Goal: Task Accomplishment & Management: Complete application form

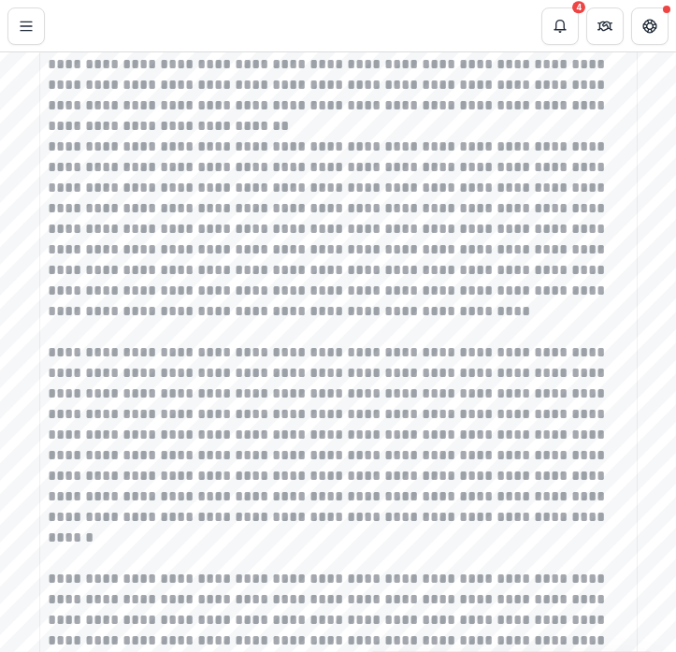
scroll to position [15458, 0]
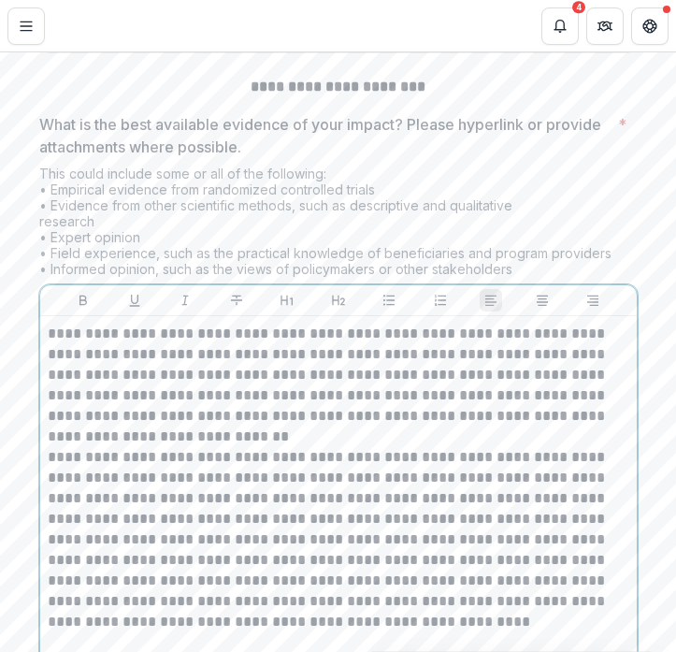
scroll to position [15410, 0]
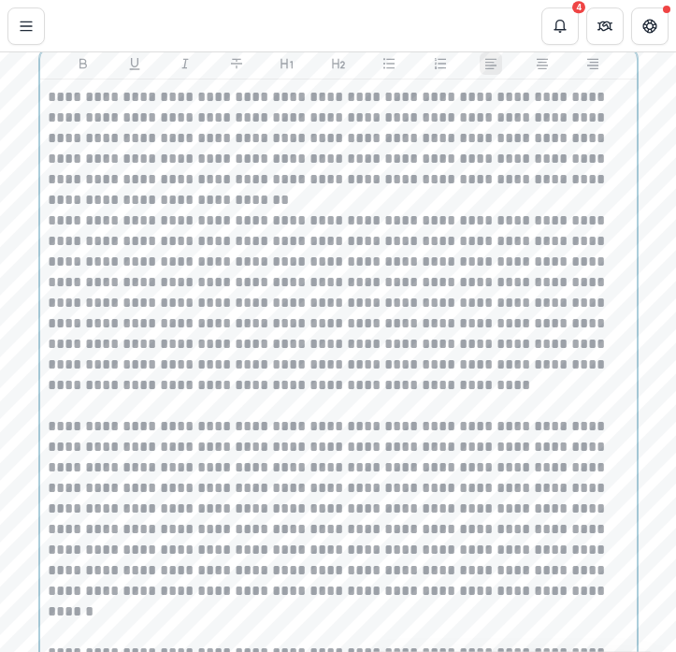
click at [258, 210] on p "**********" at bounding box center [338, 148] width 581 height 123
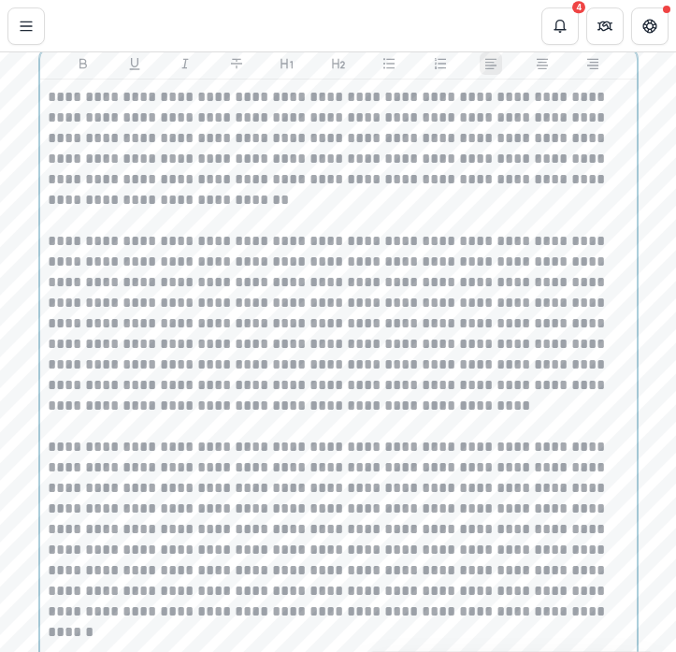
click at [136, 437] on p "**********" at bounding box center [338, 334] width 581 height 206
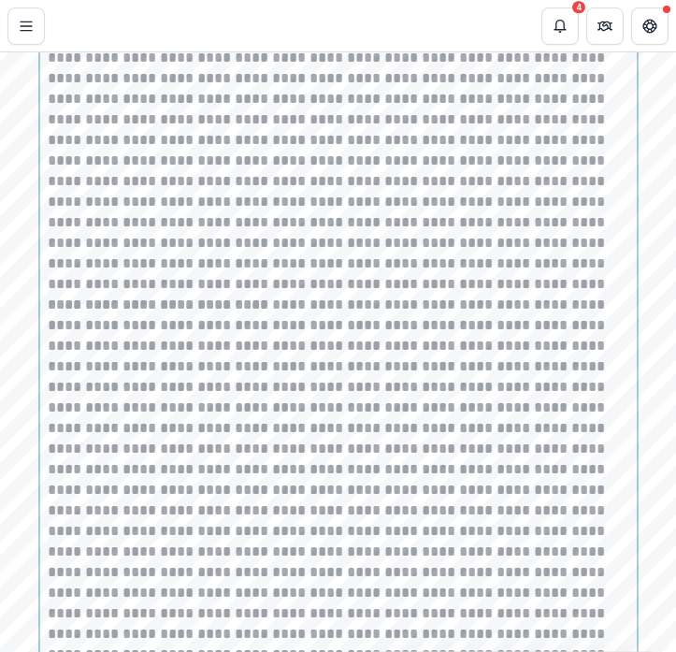
scroll to position [16238, 0]
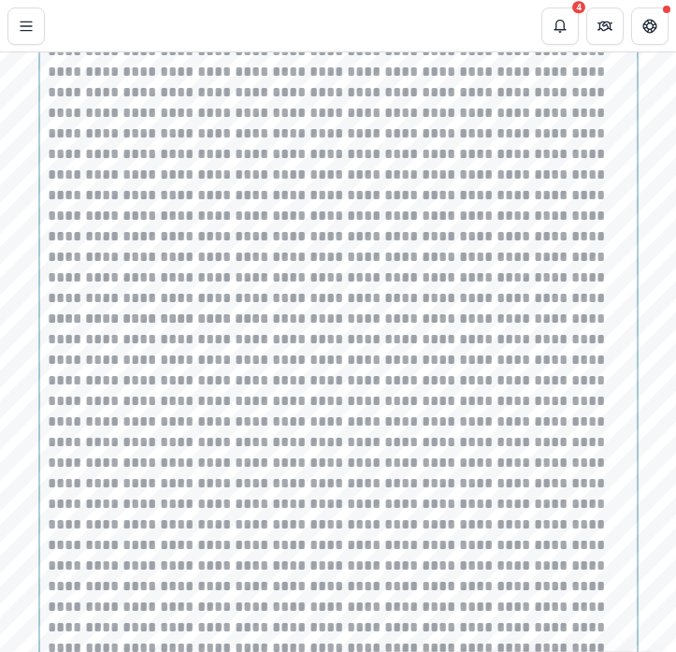
click at [501, 309] on p at bounding box center [338, 82] width 581 height 452
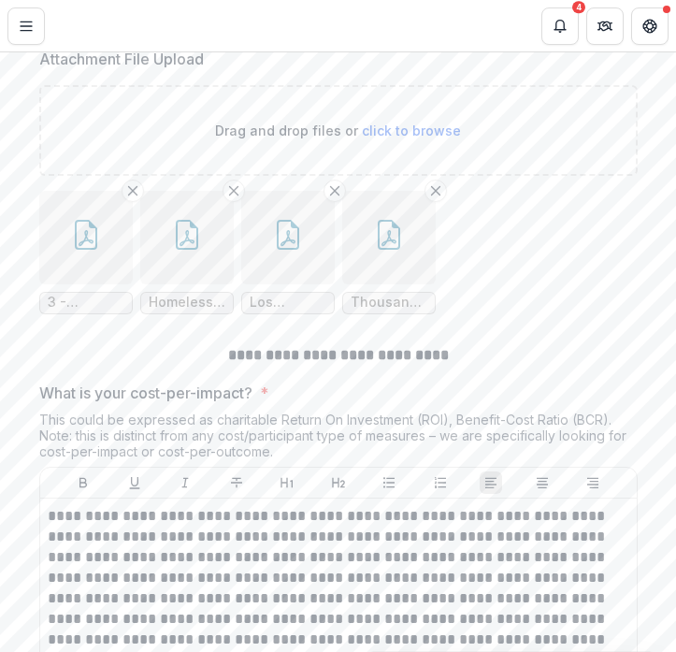
scroll to position [18915, 0]
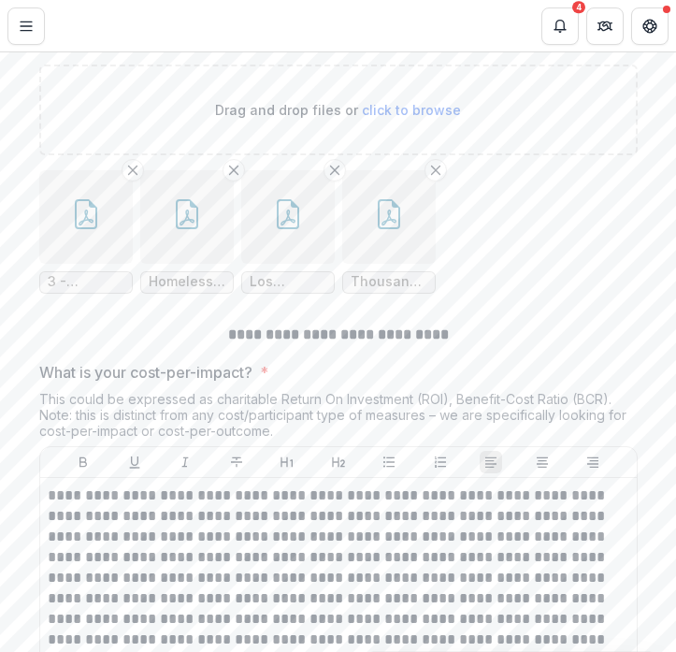
click at [93, 290] on span "3 - Trauma-and-Resiliency-Informed-Care-Toolkit-FINAL.pdf" at bounding box center [86, 282] width 77 height 16
click at [95, 264] on button "button" at bounding box center [85, 216] width 93 height 93
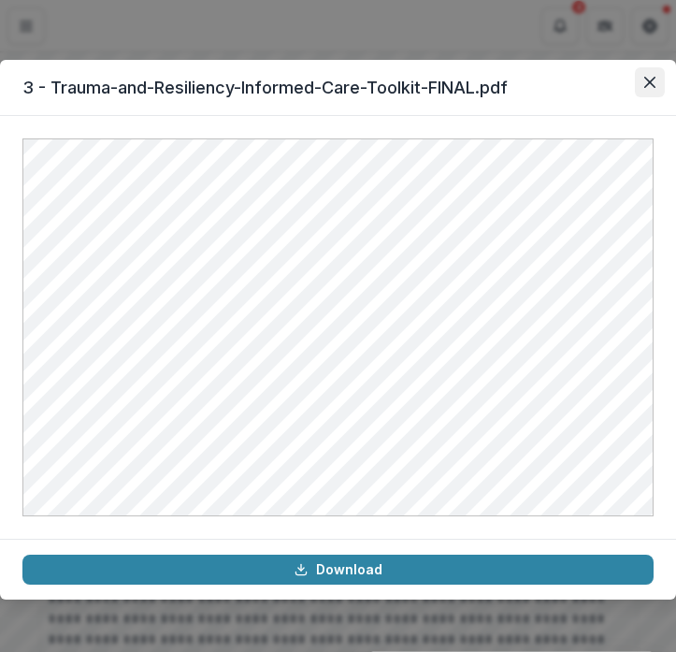
click at [642, 90] on button "Close" at bounding box center [650, 82] width 30 height 30
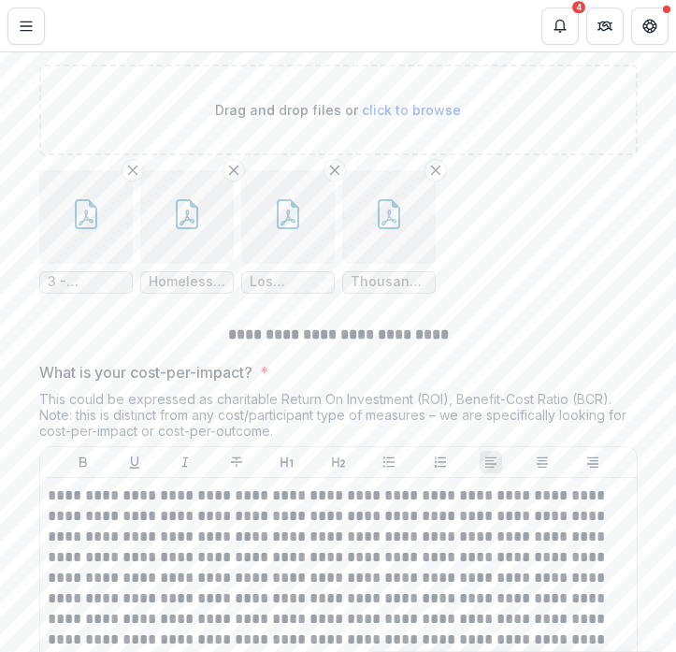
click at [201, 264] on button "button" at bounding box center [186, 216] width 93 height 93
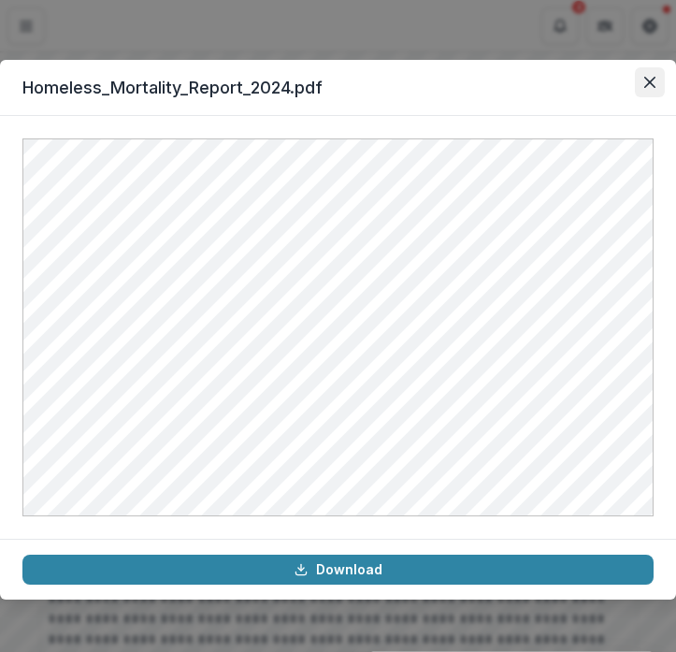
click at [643, 84] on button "Close" at bounding box center [650, 82] width 30 height 30
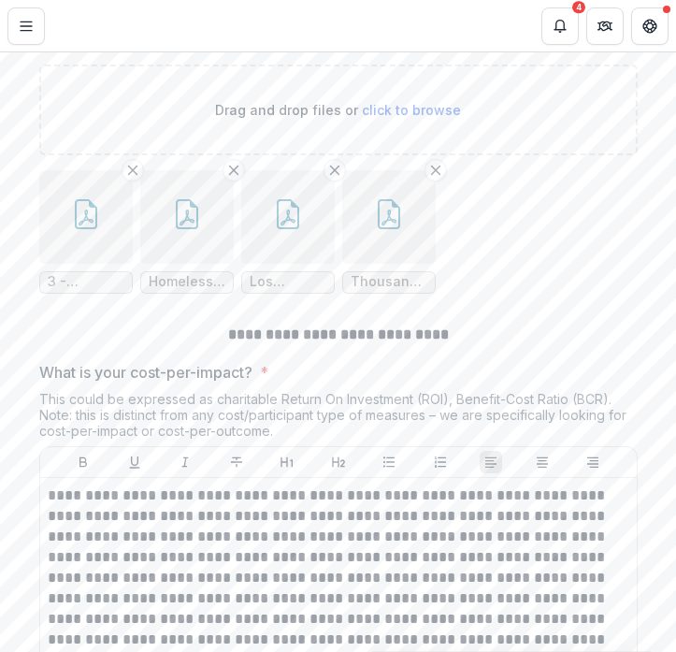
click at [277, 229] on icon "button" at bounding box center [288, 214] width 22 height 30
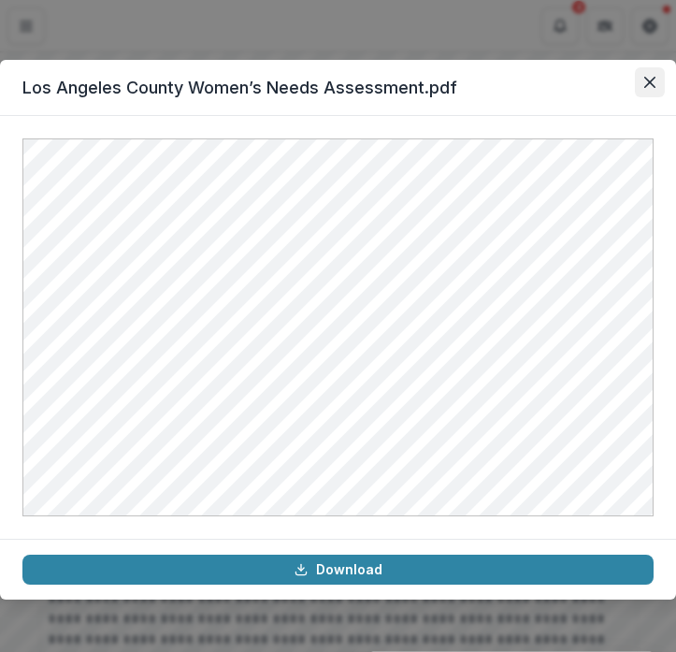
click at [646, 87] on icon "Close" at bounding box center [649, 82] width 11 height 11
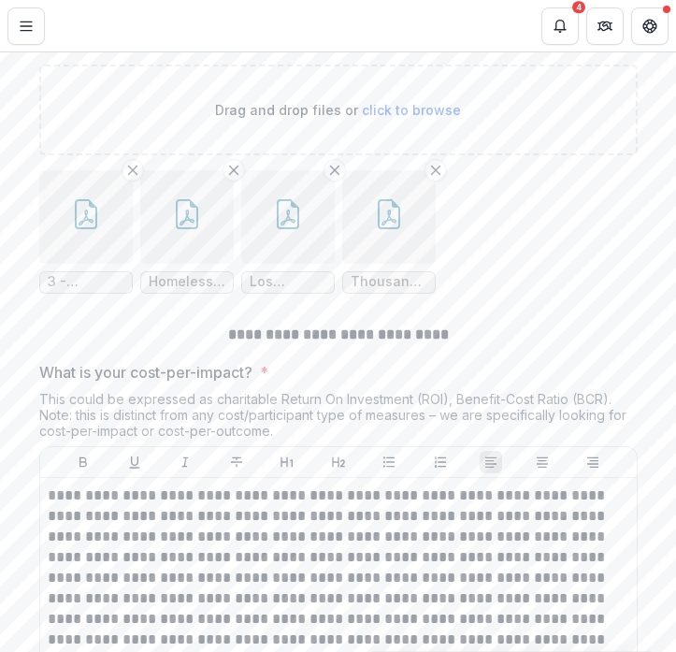
click at [386, 264] on button "button" at bounding box center [388, 216] width 93 height 93
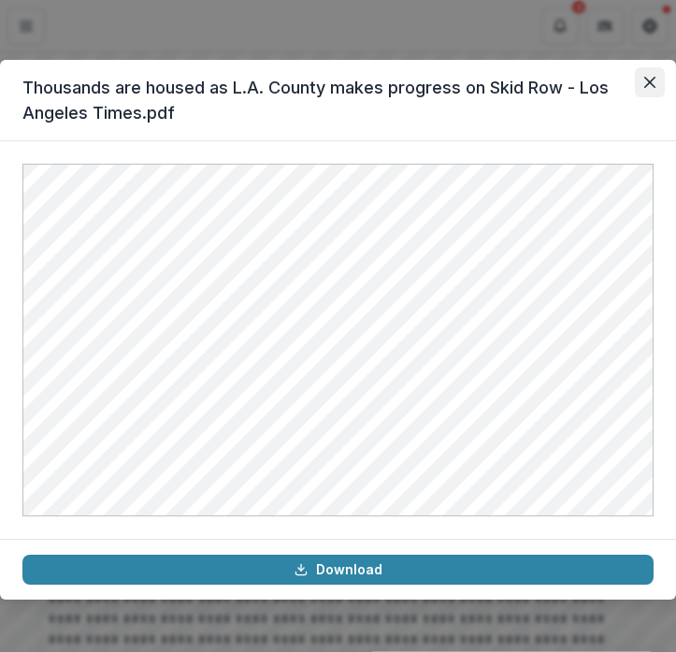
click at [644, 86] on icon "Close" at bounding box center [649, 82] width 11 height 11
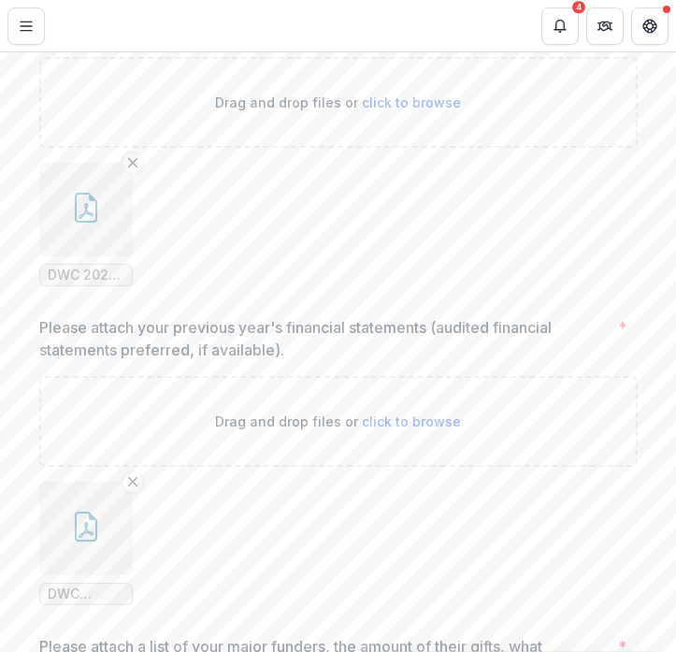
scroll to position [28225, 0]
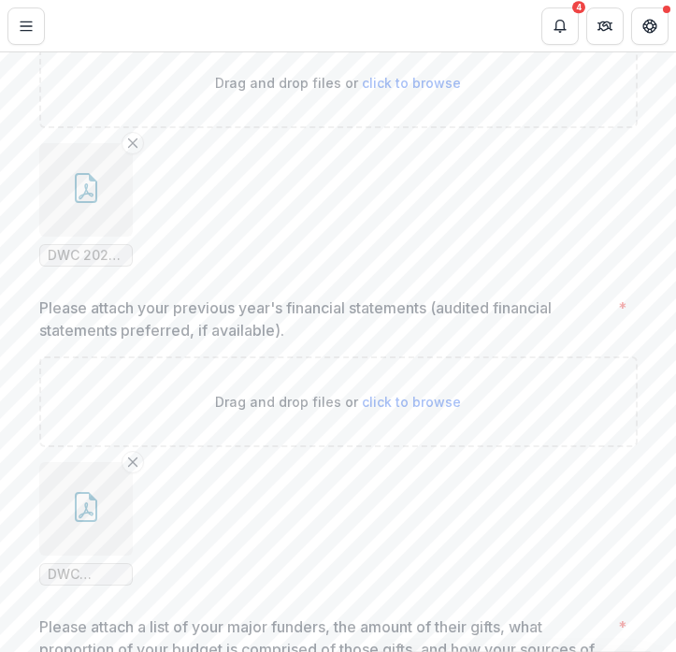
click at [95, 237] on button "button" at bounding box center [85, 189] width 93 height 93
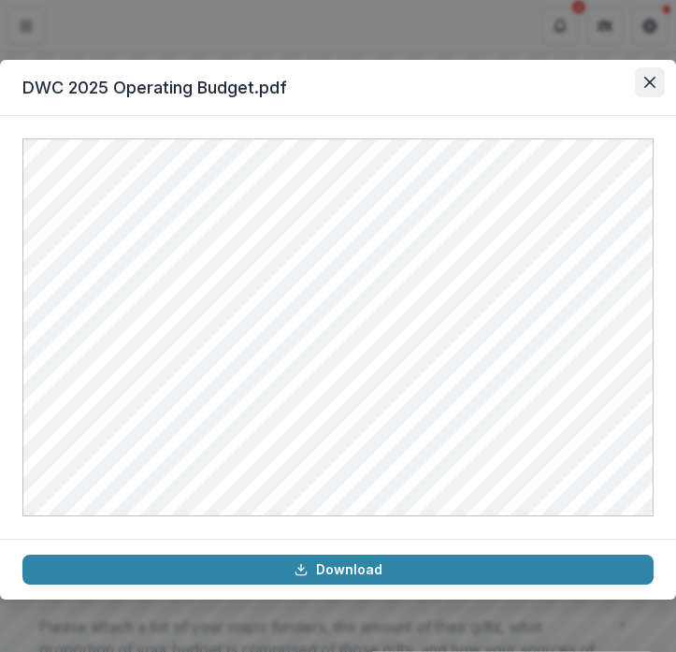
click at [643, 85] on button "Close" at bounding box center [650, 82] width 30 height 30
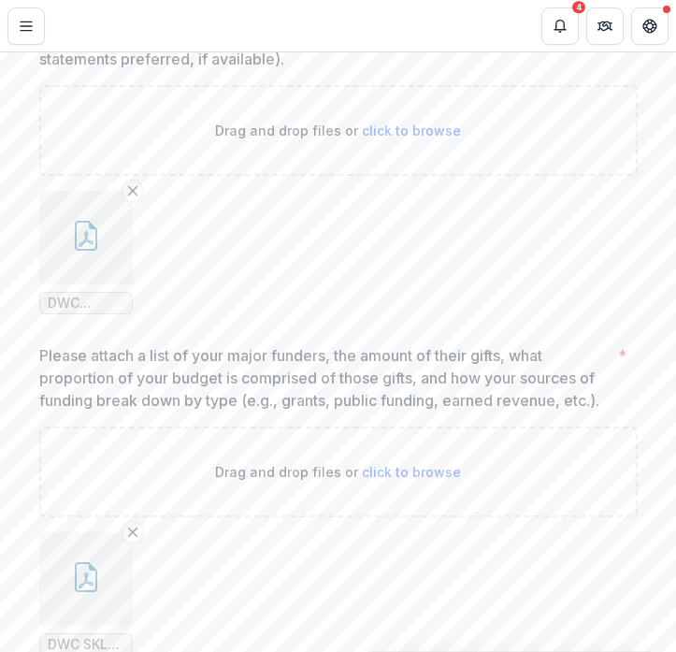
scroll to position [28558, 0]
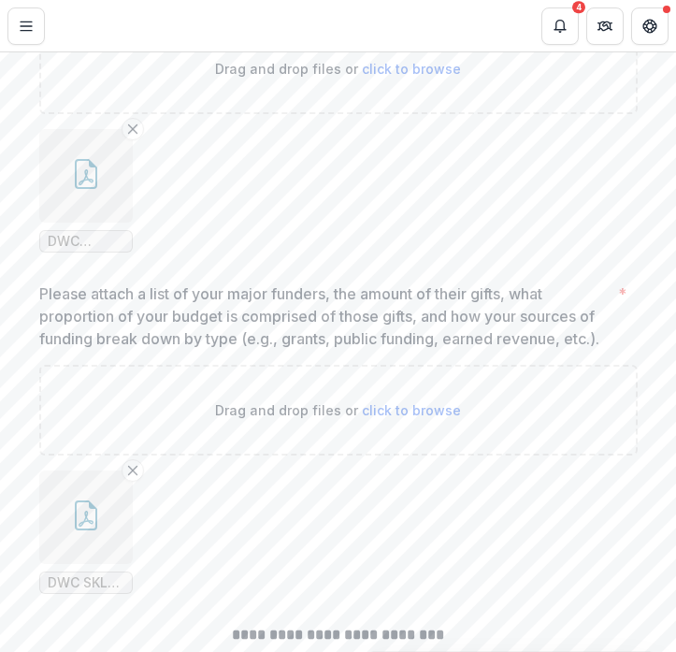
click at [79, 189] on icon "button" at bounding box center [86, 174] width 30 height 30
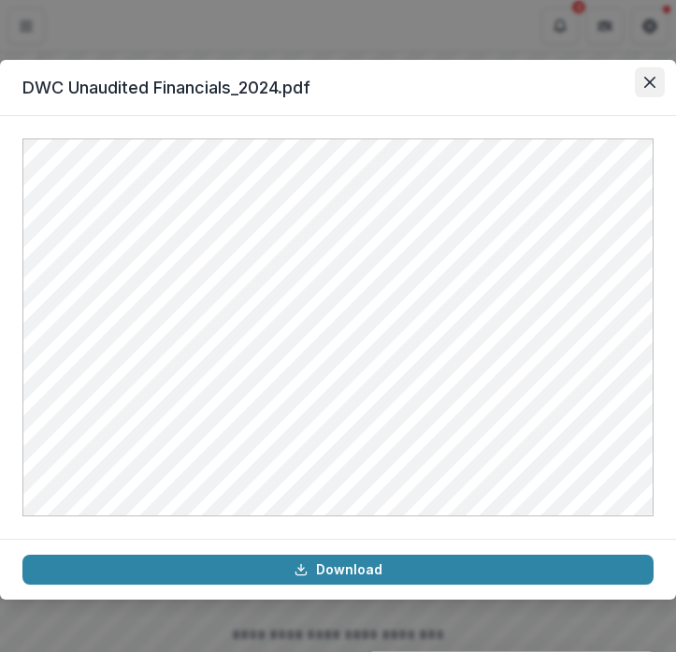
click at [647, 85] on icon "Close" at bounding box center [649, 82] width 11 height 11
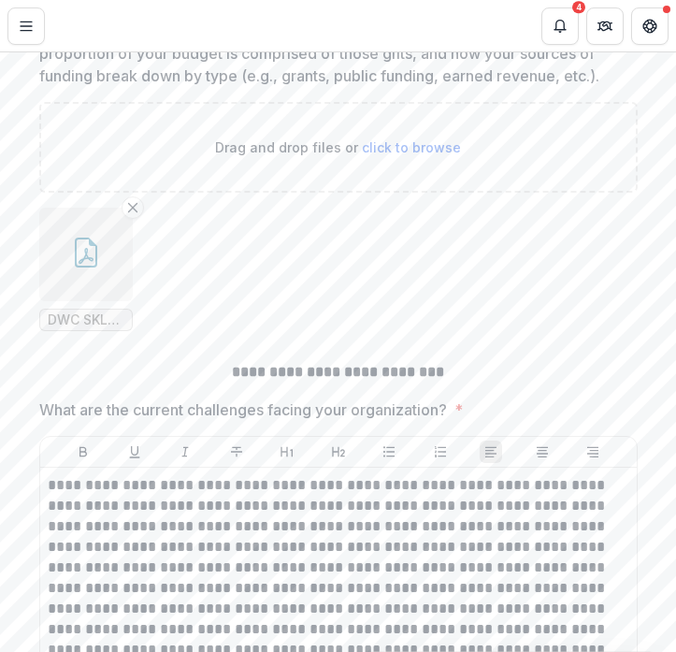
scroll to position [28840, 0]
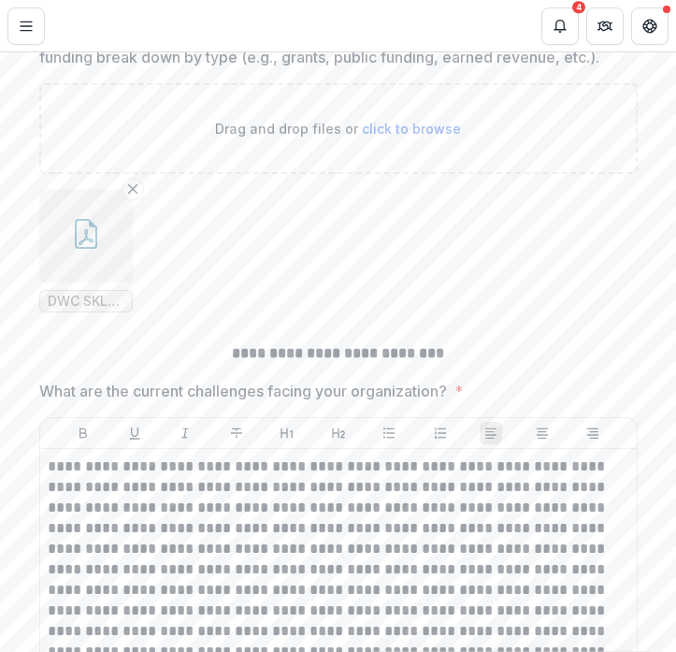
click at [65, 282] on button "button" at bounding box center [85, 235] width 93 height 93
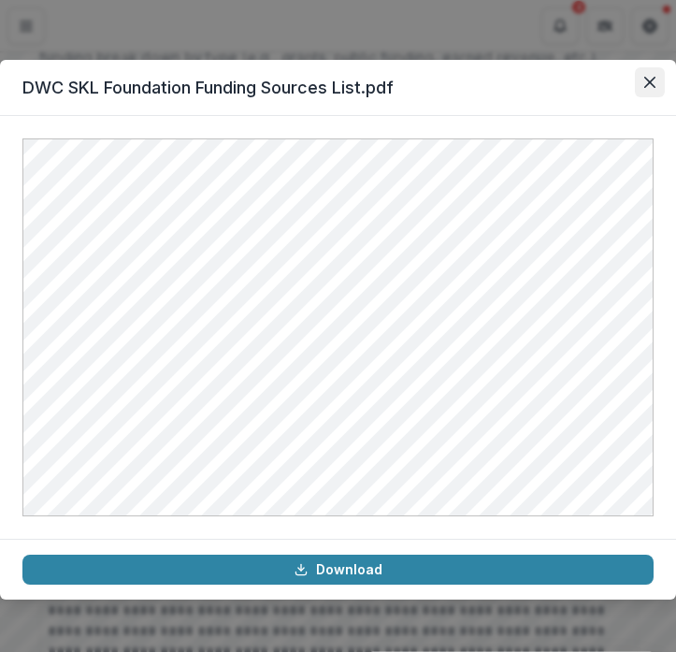
click at [646, 85] on icon "Close" at bounding box center [649, 82] width 11 height 11
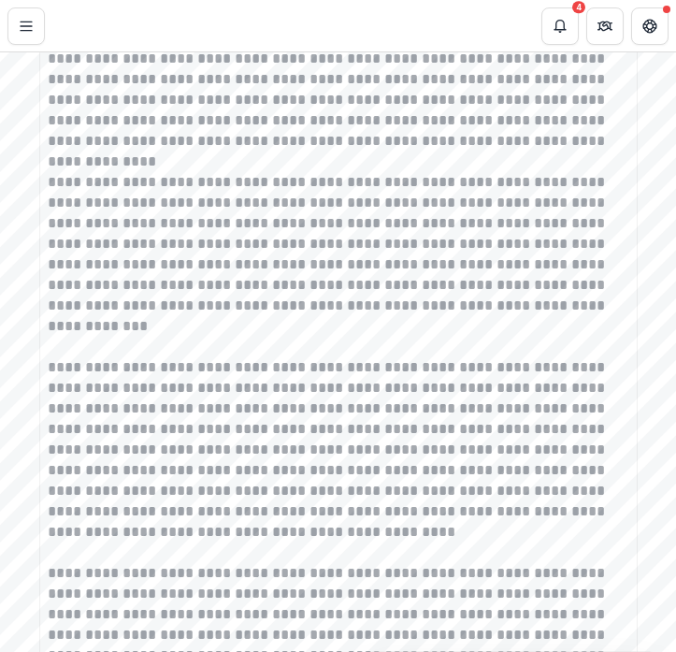
scroll to position [33047, 0]
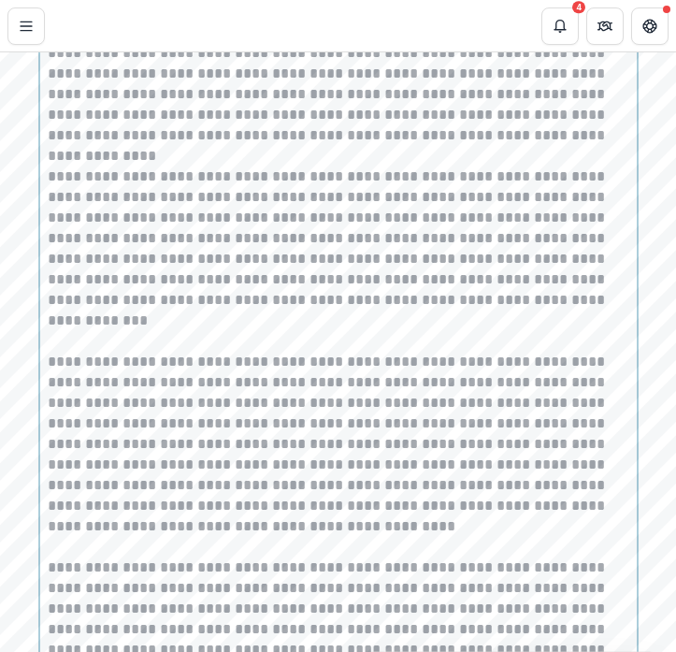
click at [234, 307] on div "**********" at bounding box center [338, 659] width 581 height 1275
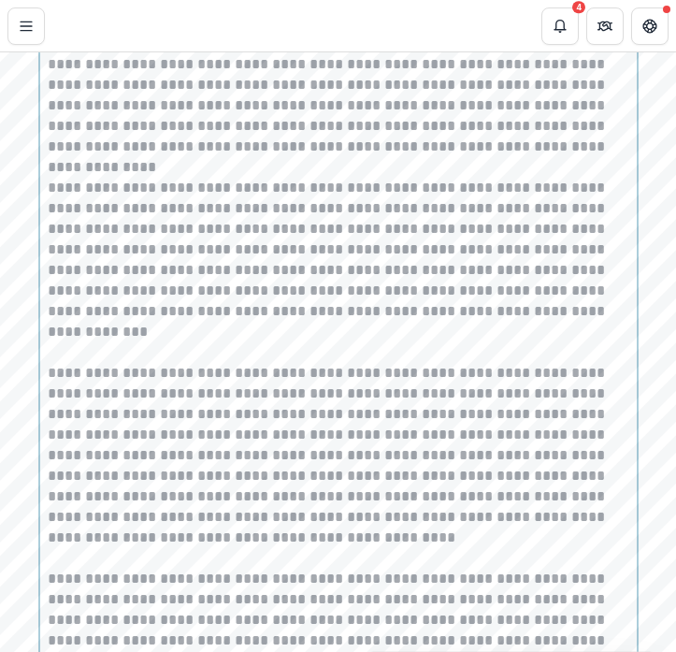
click at [232, 178] on p "**********" at bounding box center [338, 106] width 581 height 144
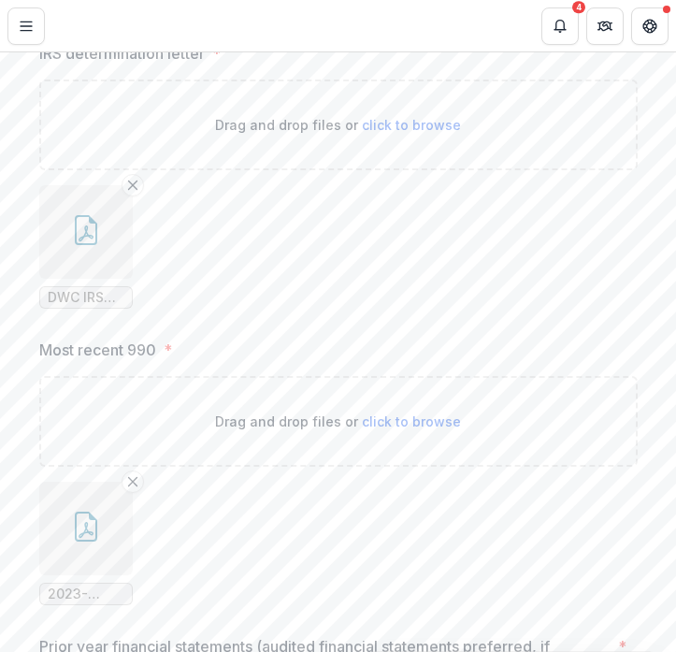
scroll to position [34463, 0]
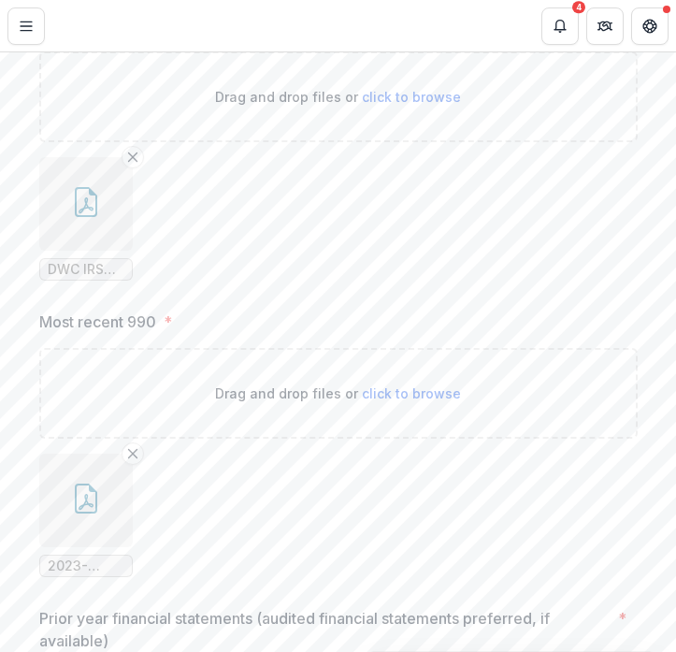
click at [99, 251] on button "button" at bounding box center [85, 203] width 93 height 93
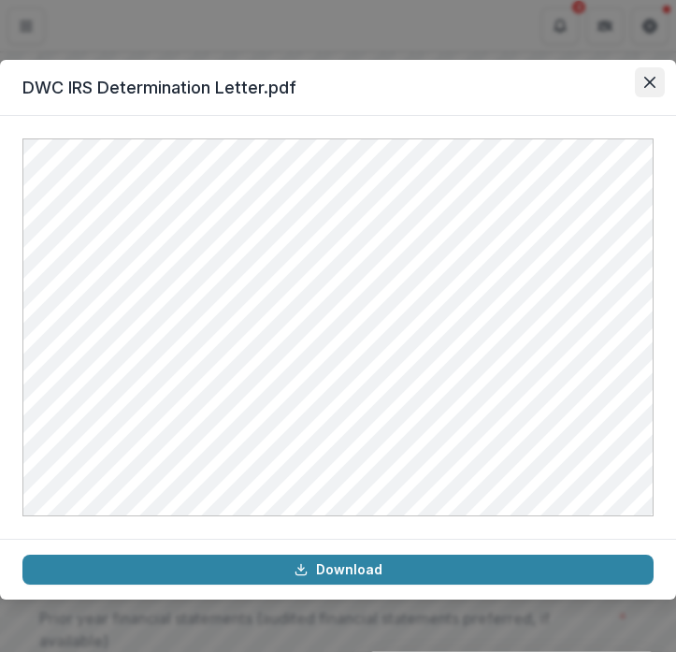
click at [647, 81] on icon "Close" at bounding box center [649, 82] width 11 height 11
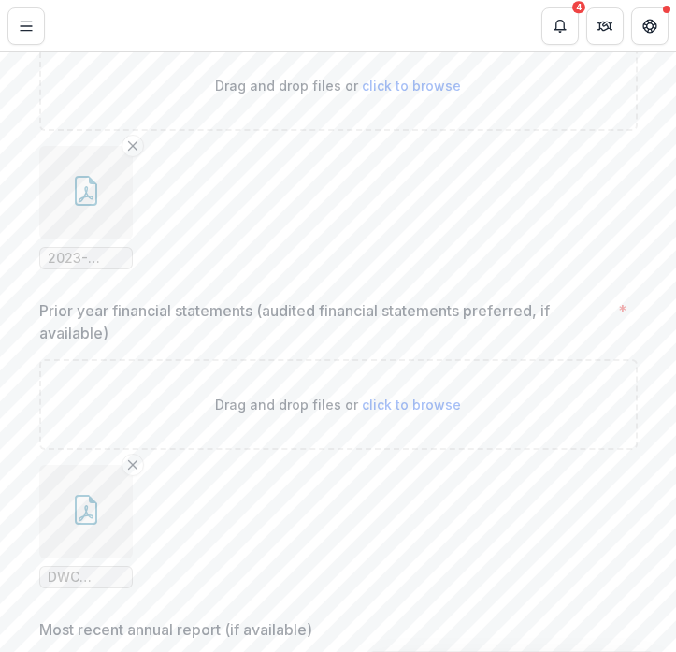
scroll to position [34776, 0]
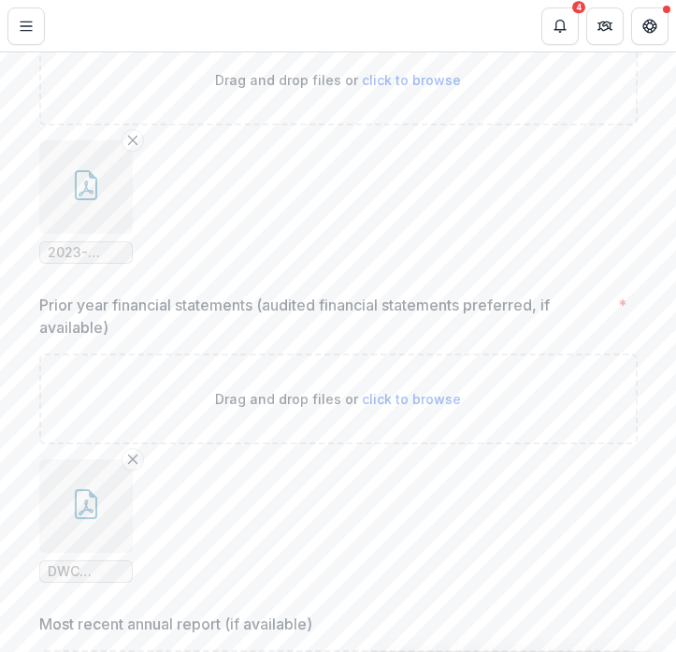
click at [81, 234] on button "button" at bounding box center [85, 186] width 93 height 93
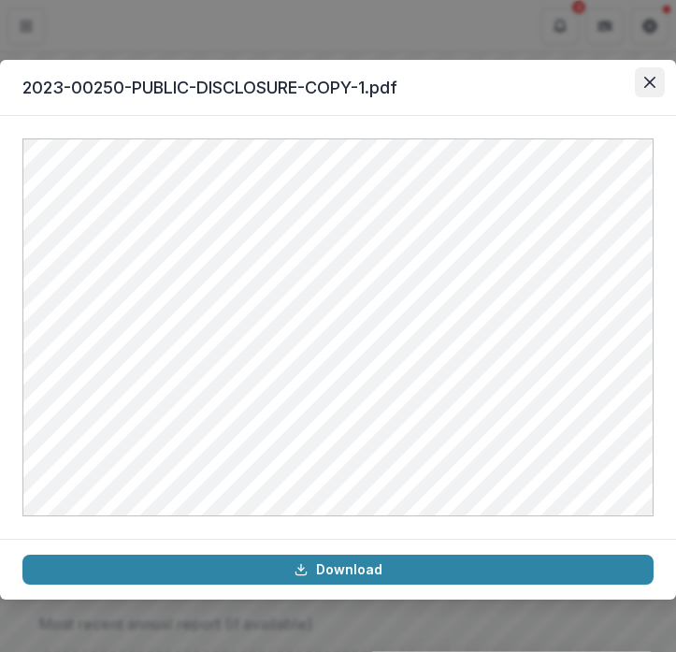
click at [651, 79] on icon "Close" at bounding box center [649, 82] width 11 height 11
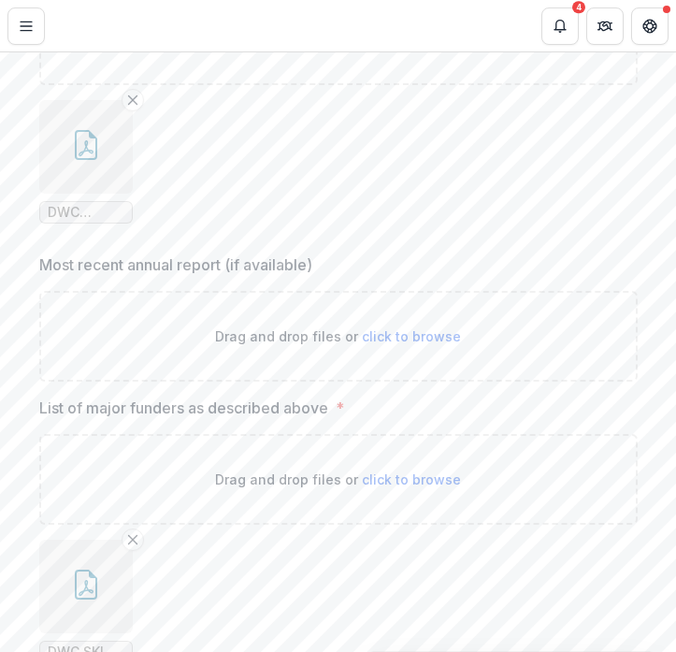
scroll to position [35141, 0]
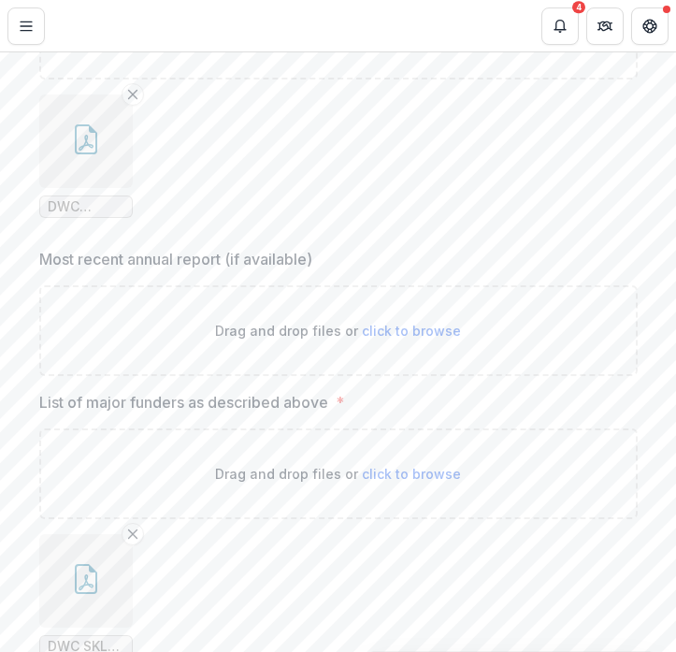
click at [71, 154] on icon "button" at bounding box center [86, 139] width 30 height 30
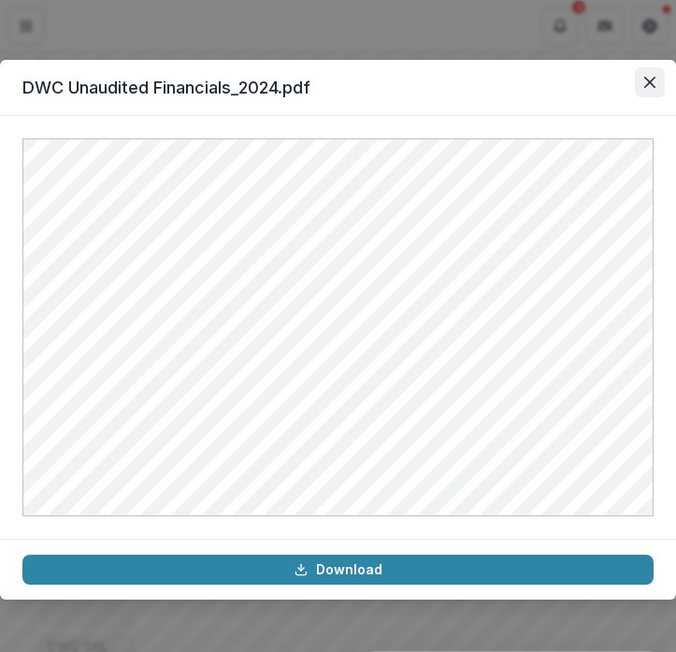
click at [647, 79] on icon "Close" at bounding box center [649, 82] width 11 height 11
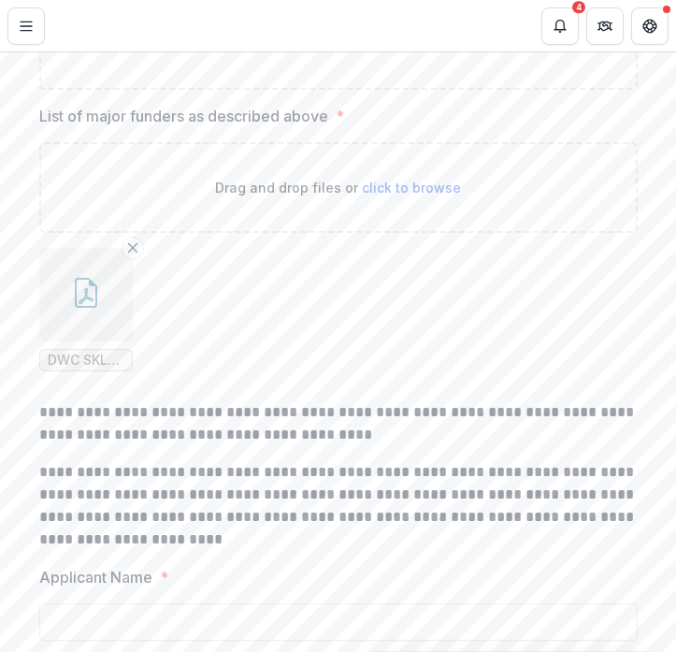
scroll to position [35503, 0]
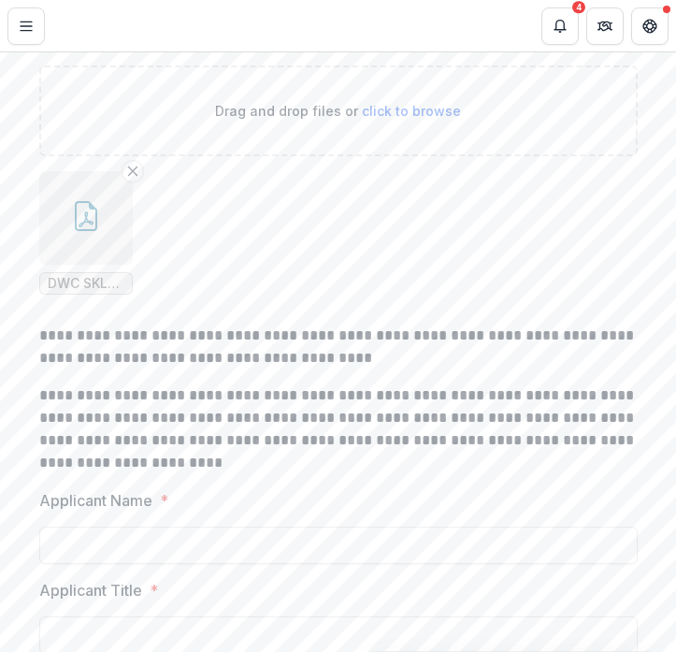
click at [83, 227] on icon "button" at bounding box center [86, 219] width 15 height 16
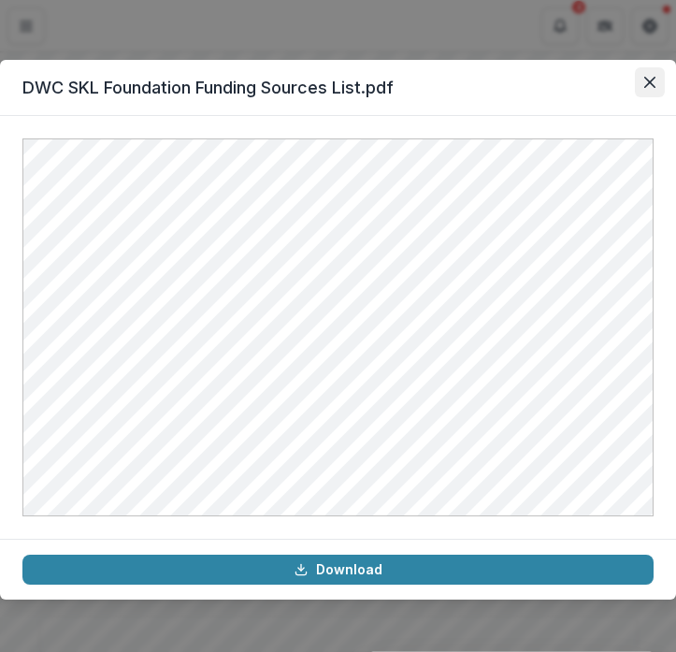
click at [657, 84] on button "Close" at bounding box center [650, 82] width 30 height 30
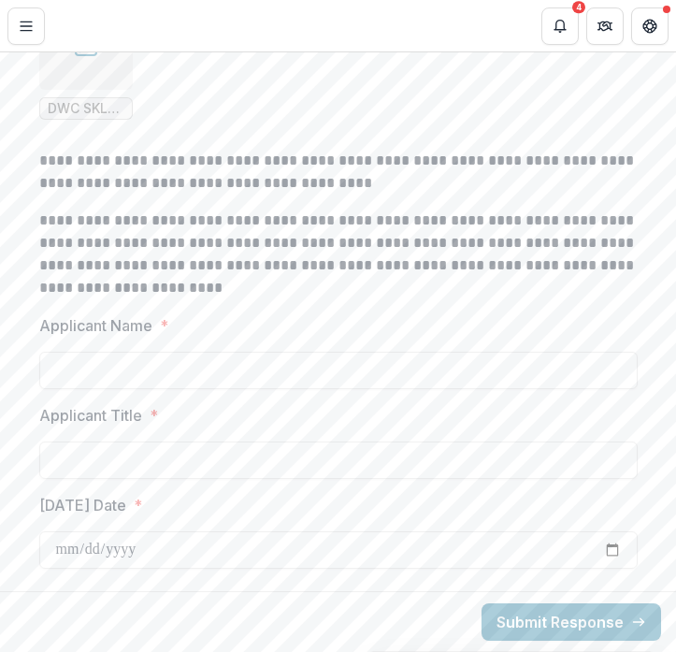
scroll to position [35793, 0]
click at [120, 389] on input "Applicant Name *" at bounding box center [338, 370] width 598 height 37
paste input "**********"
type input "**********"
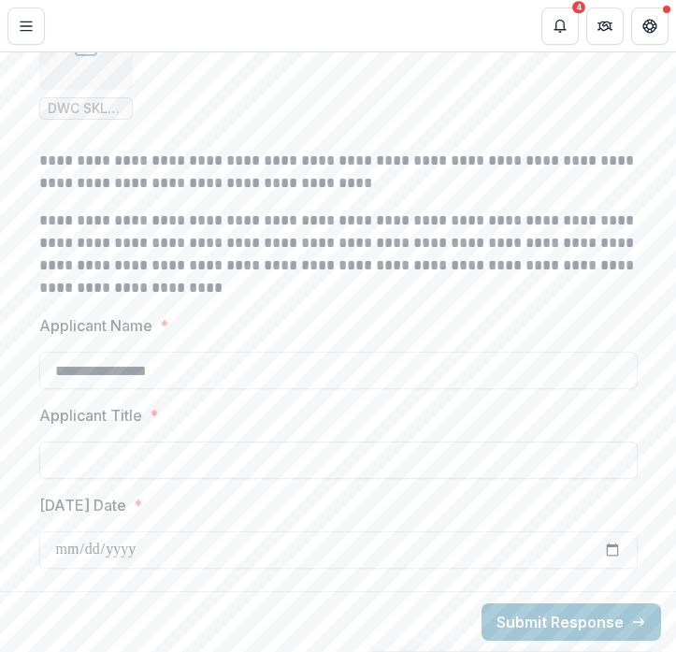
click at [128, 479] on input "Applicant Title *" at bounding box center [338, 459] width 598 height 37
paste input "**********"
type input "**********"
click at [100, 568] on input "[DATE] Date *" at bounding box center [338, 549] width 598 height 37
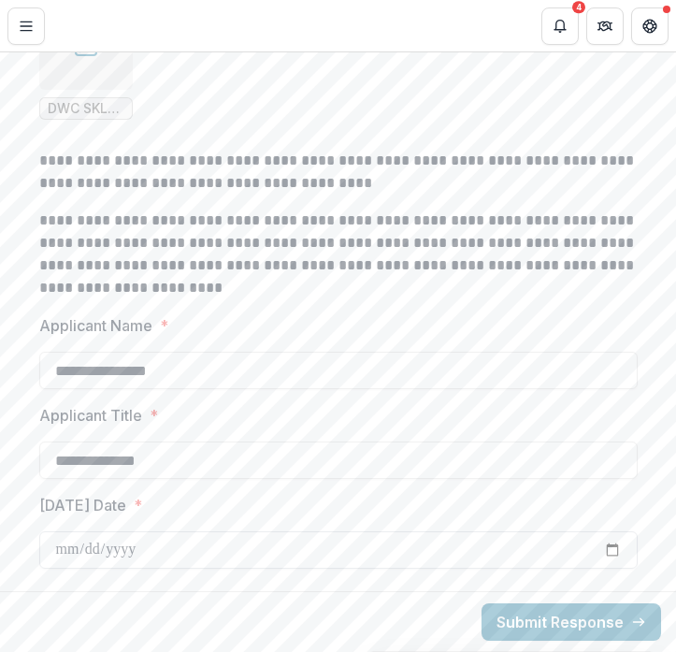
click at [615, 568] on input "[DATE] Date *" at bounding box center [338, 549] width 598 height 37
type input "**********"
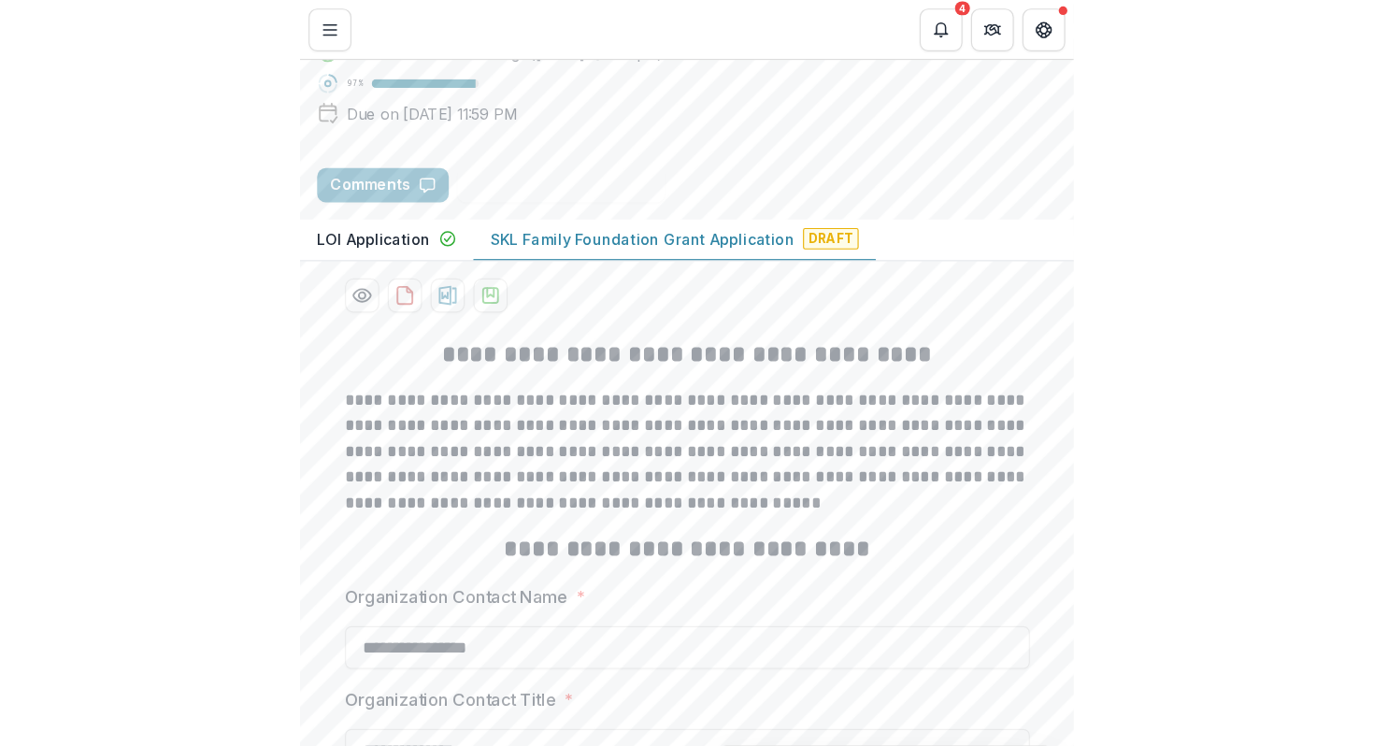
scroll to position [184, 0]
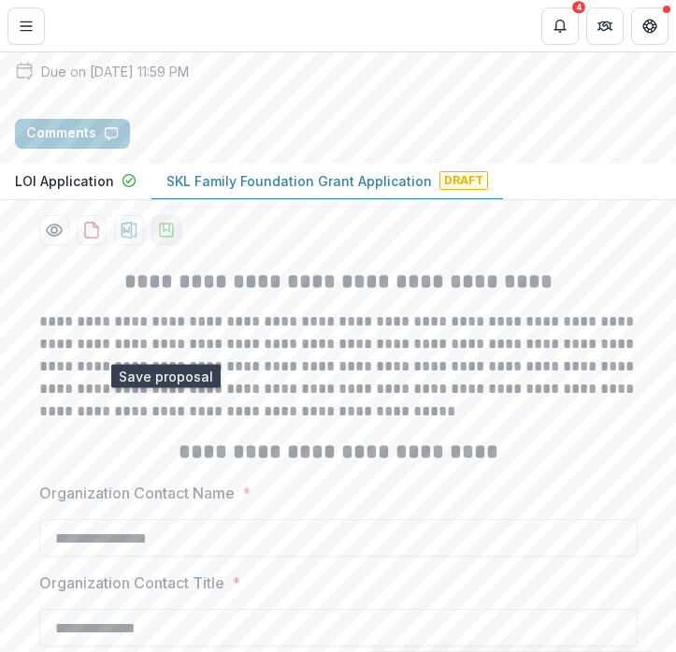
click at [162, 239] on icon "download-proposal" at bounding box center [166, 230] width 19 height 19
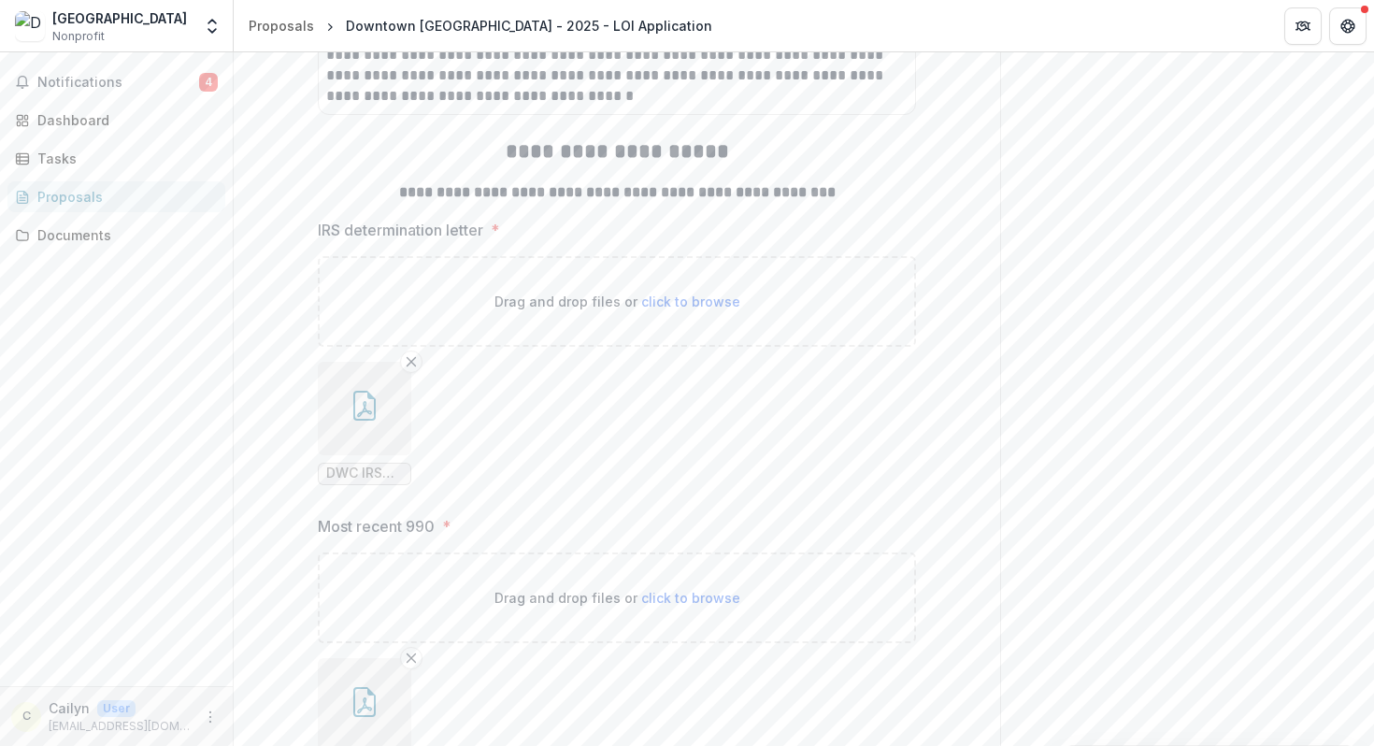
scroll to position [34119, 0]
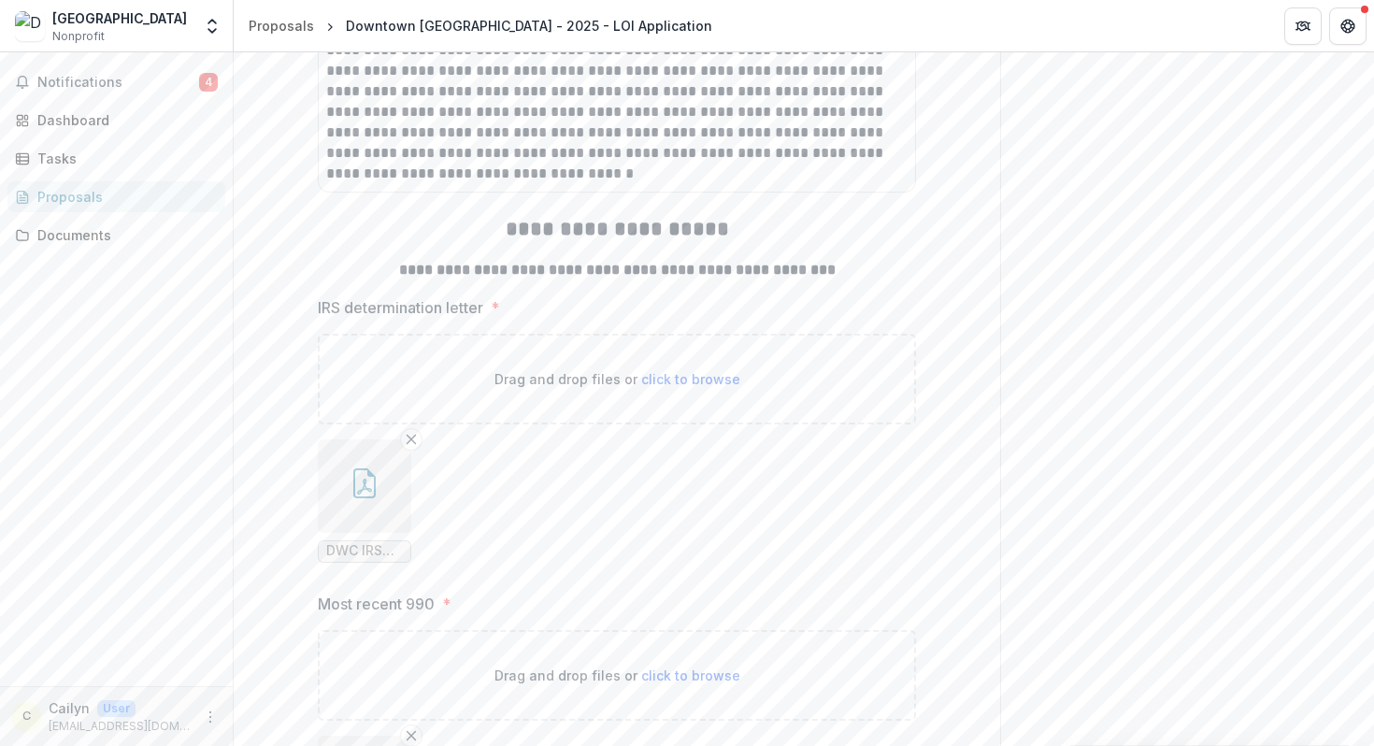
click at [351, 533] on button "button" at bounding box center [364, 485] width 93 height 93
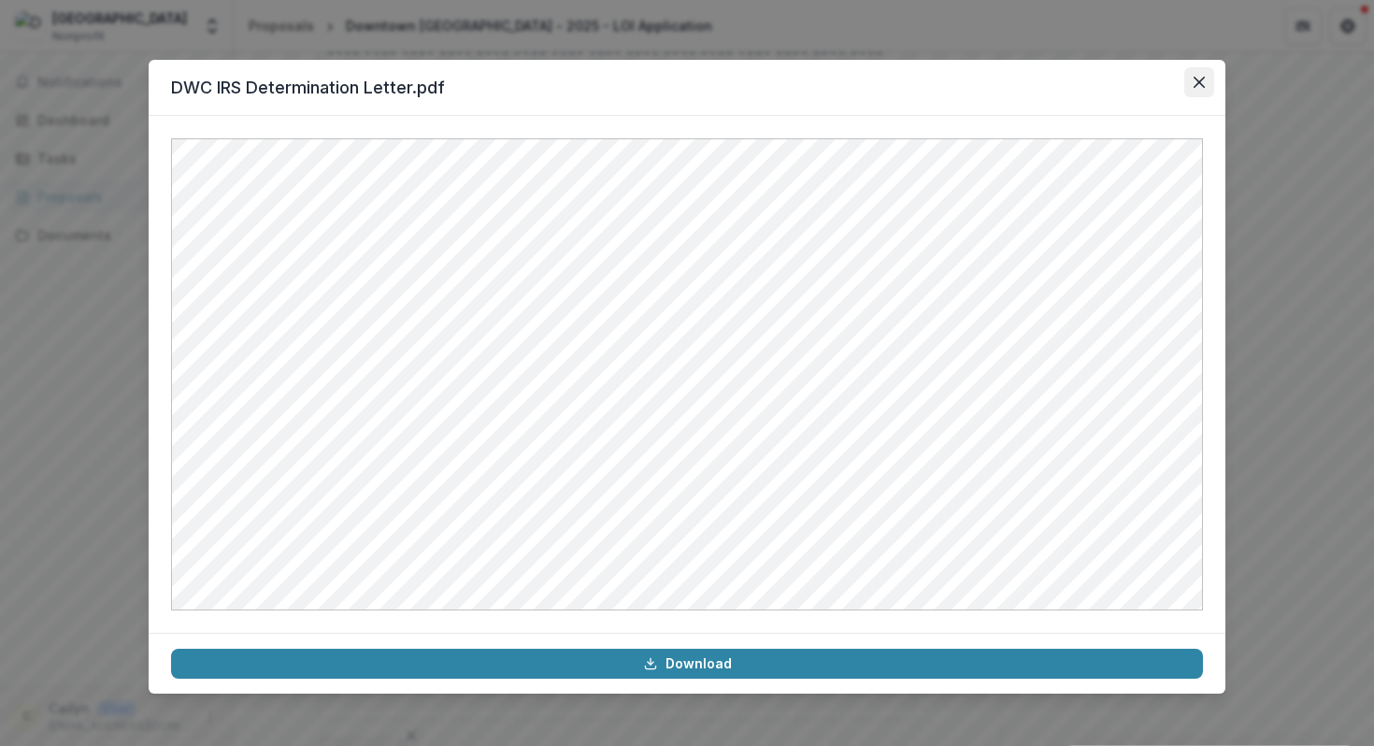
click at [1198, 74] on button "Close" at bounding box center [1199, 82] width 30 height 30
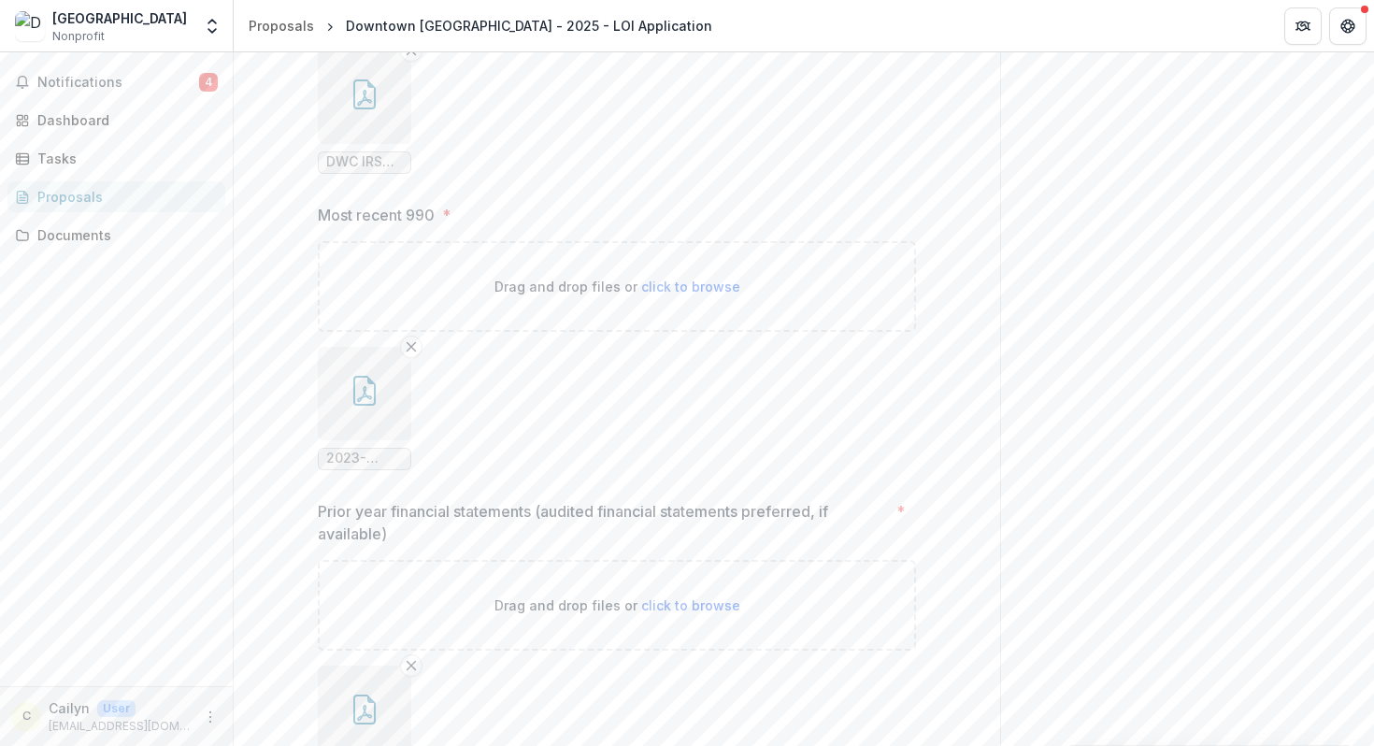
scroll to position [34580, 0]
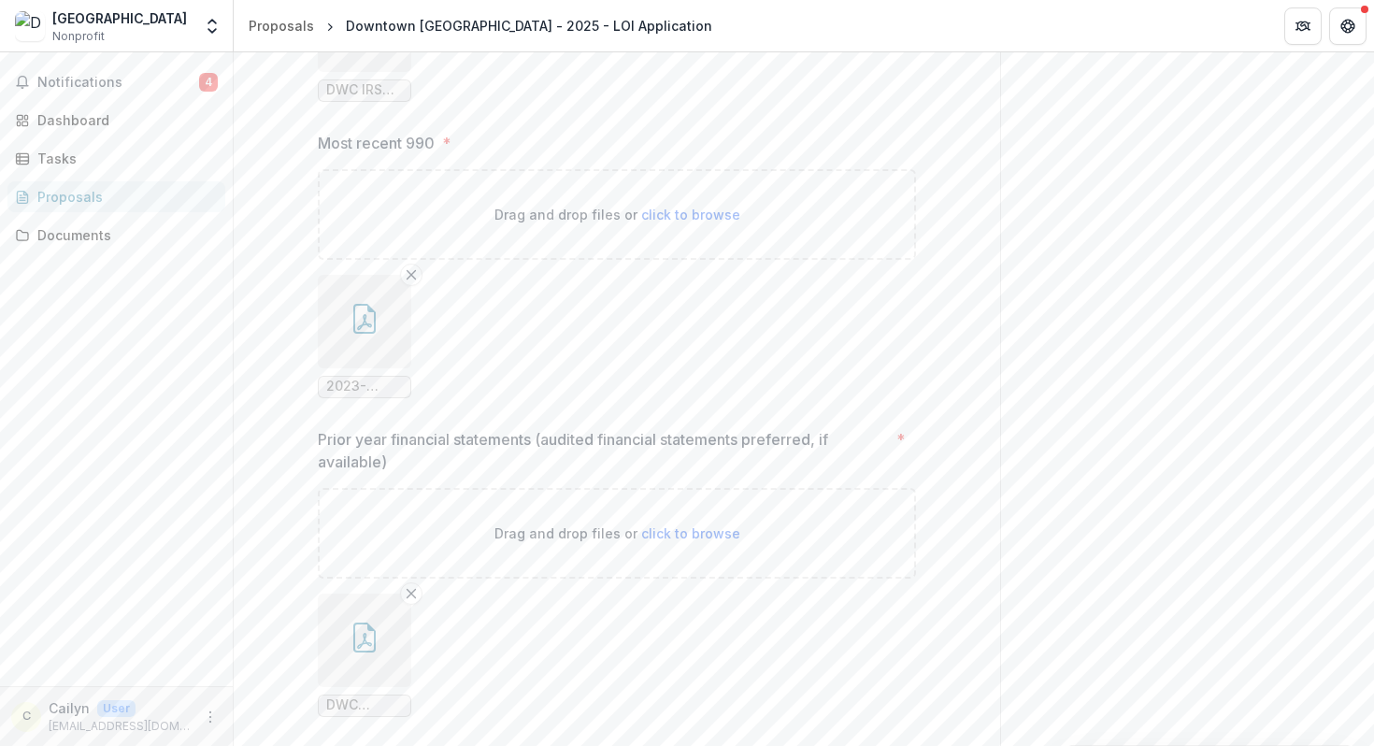
click at [366, 334] on icon "button" at bounding box center [365, 319] width 30 height 30
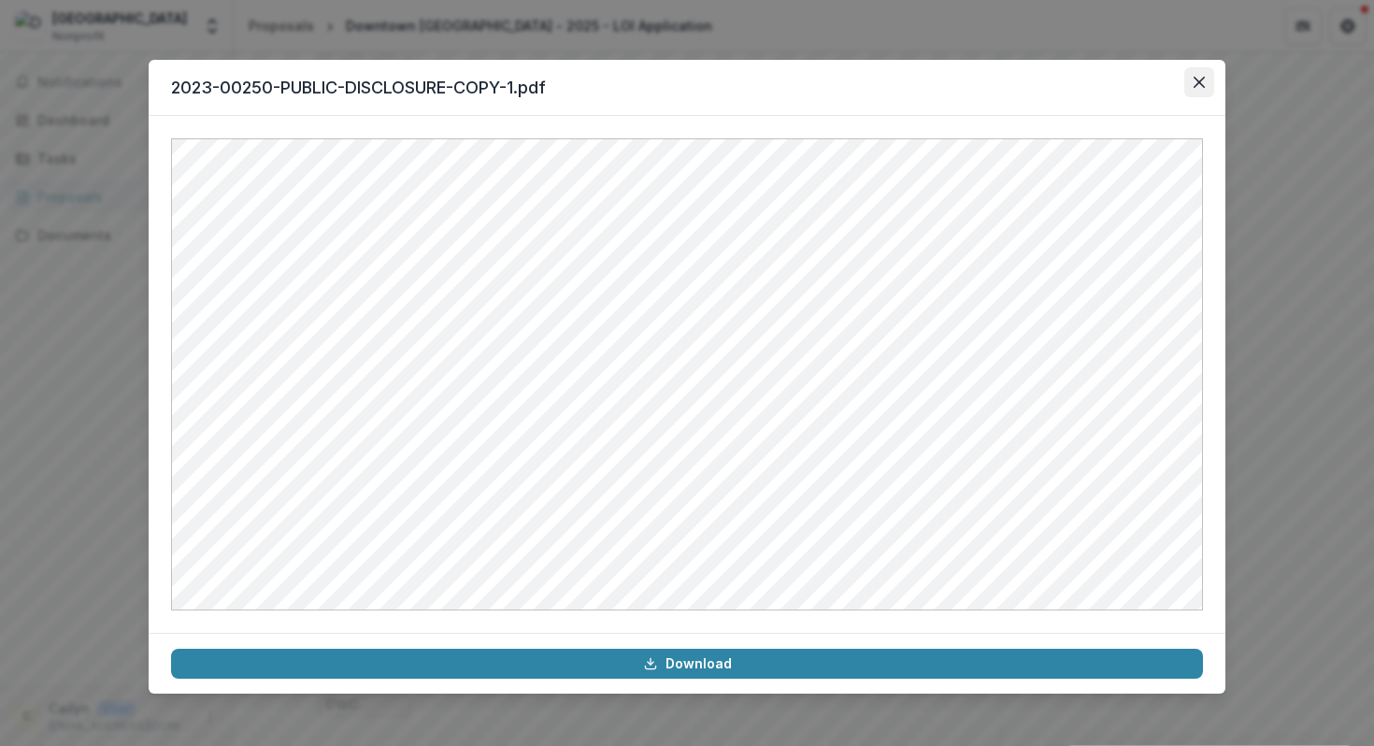
click at [1200, 80] on icon "Close" at bounding box center [1199, 82] width 11 height 11
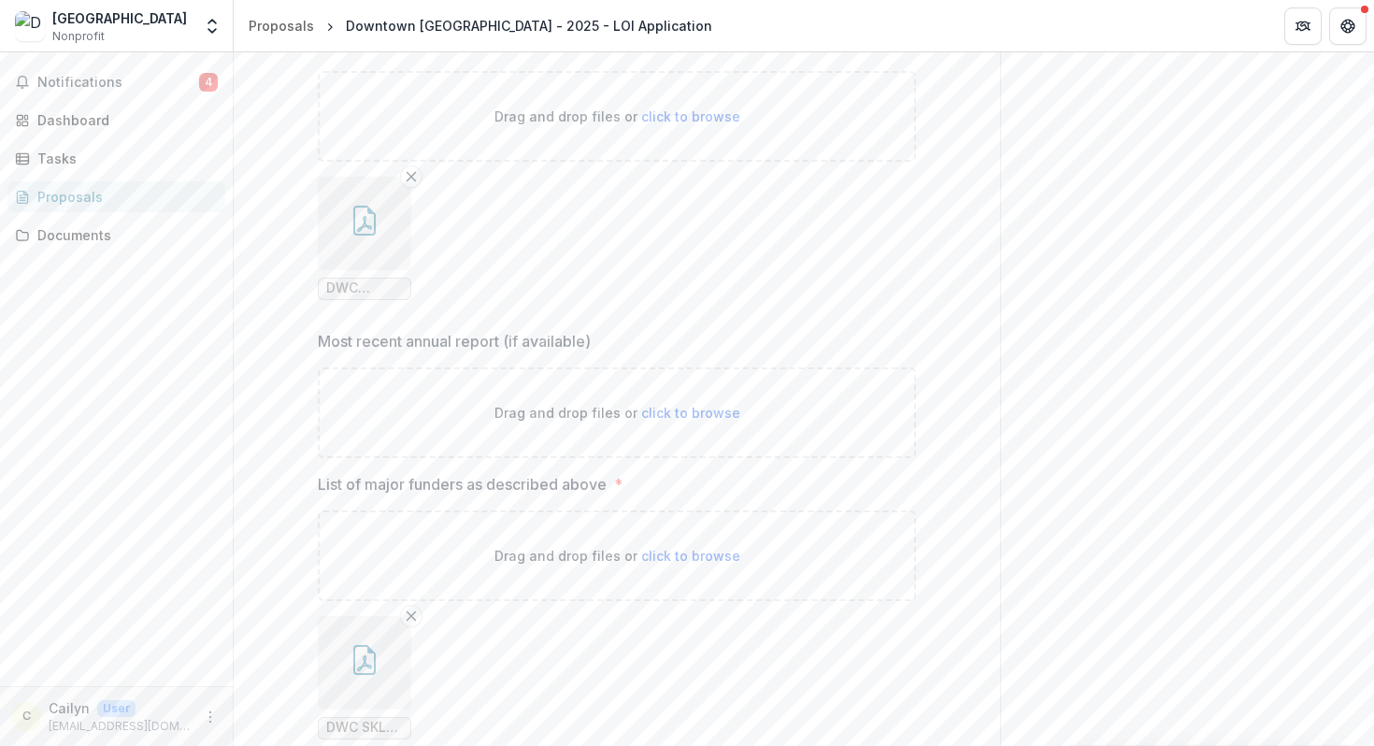
scroll to position [35043, 0]
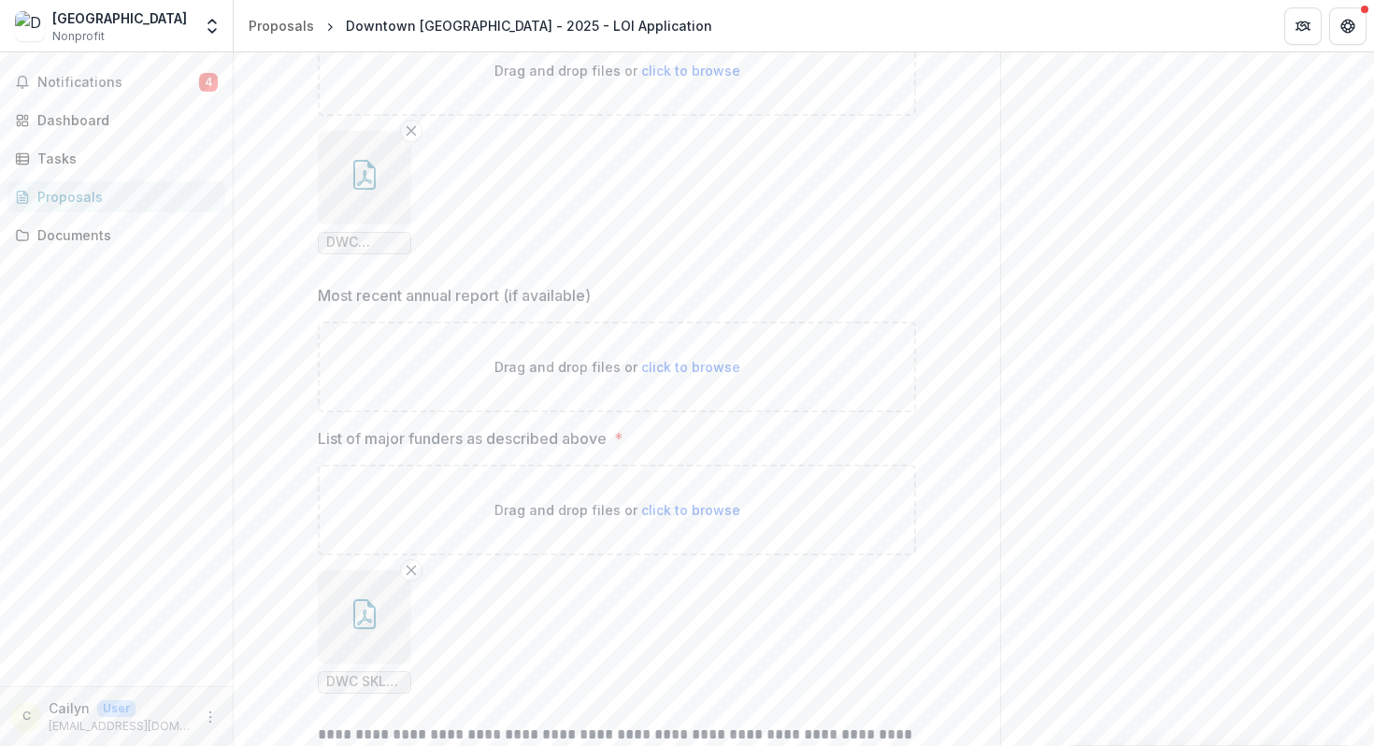
click at [375, 224] on button "button" at bounding box center [364, 177] width 93 height 93
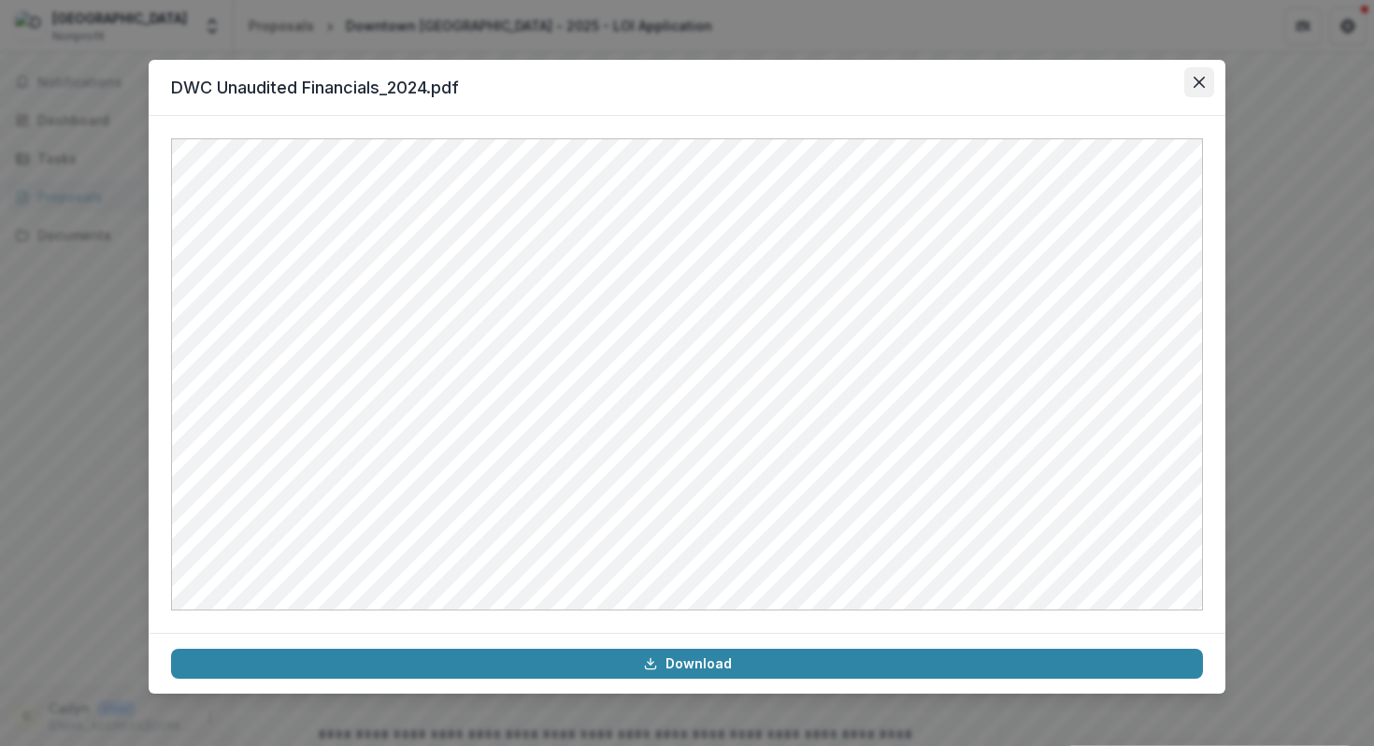
click at [1201, 83] on icon "Close" at bounding box center [1199, 82] width 11 height 11
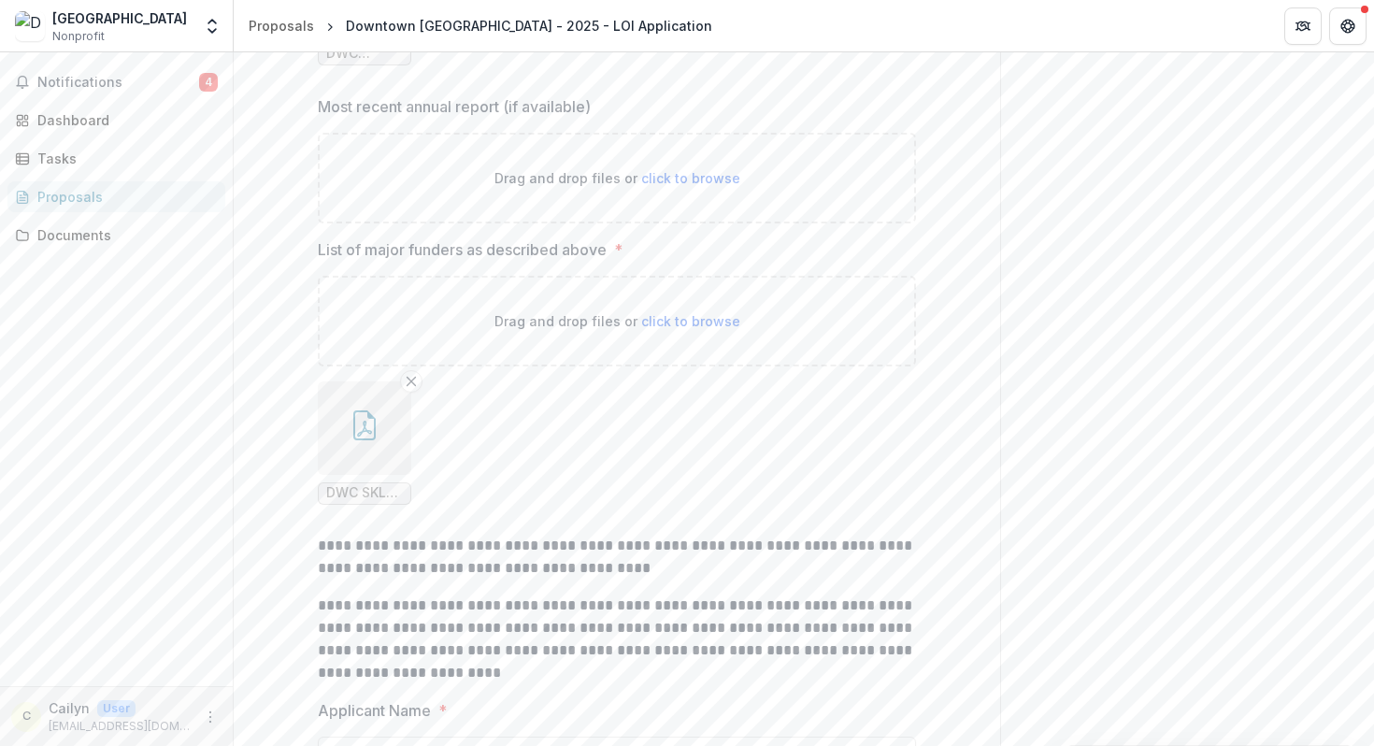
scroll to position [35273, 0]
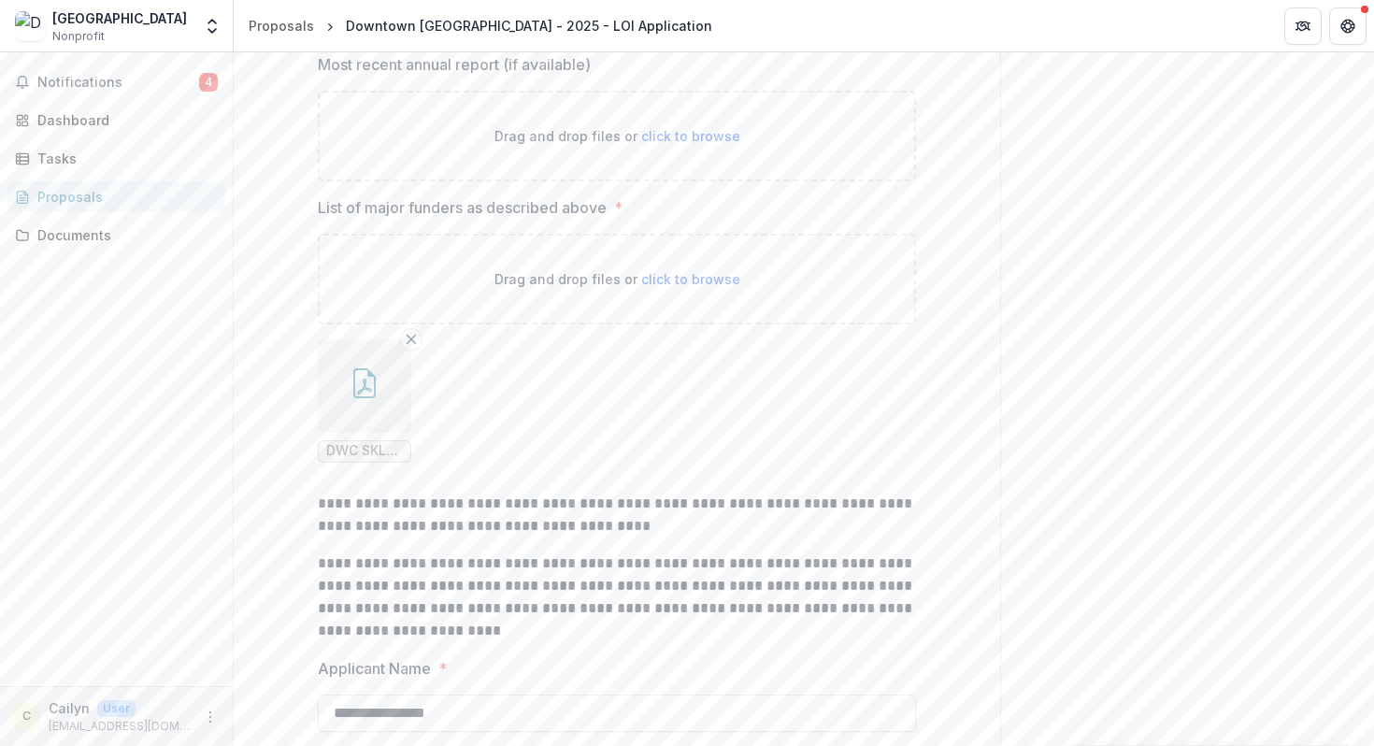
click at [330, 433] on button "button" at bounding box center [364, 385] width 93 height 93
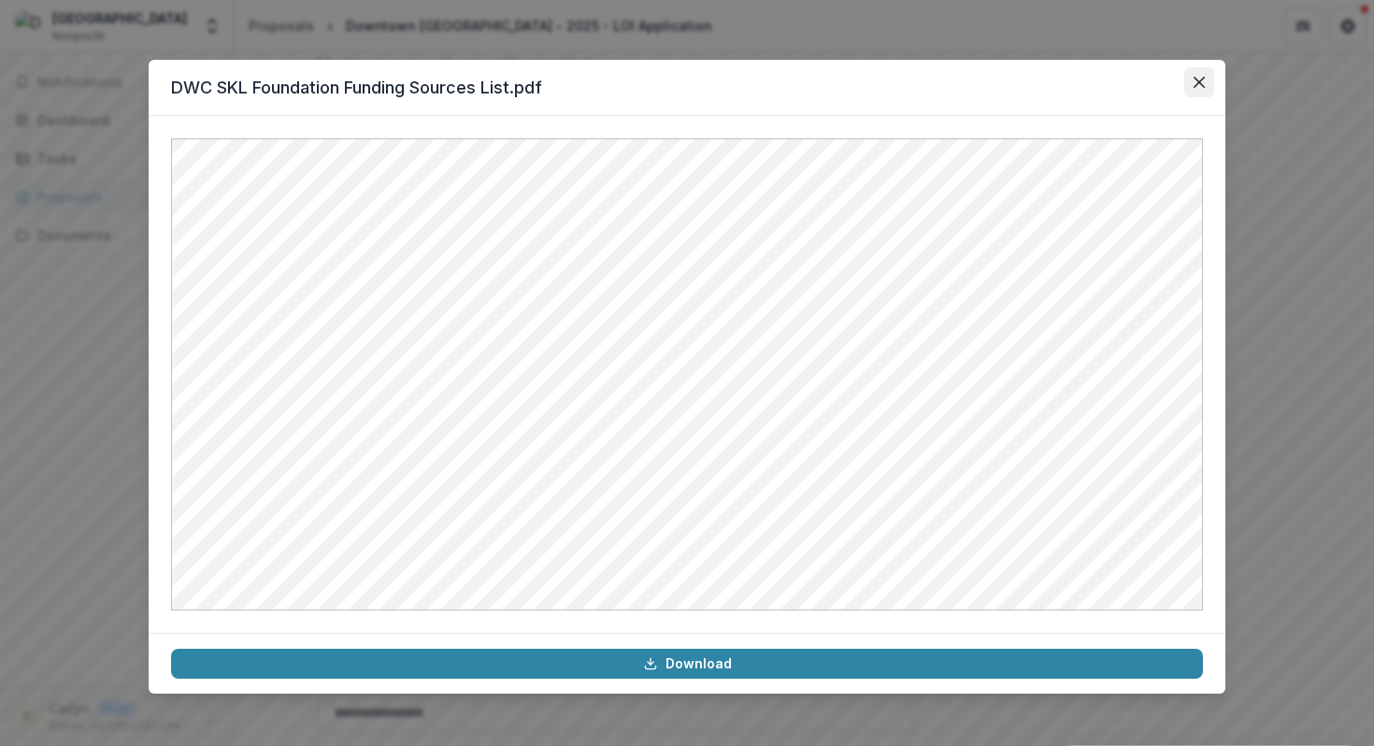
click at [1207, 79] on button "Close" at bounding box center [1199, 82] width 30 height 30
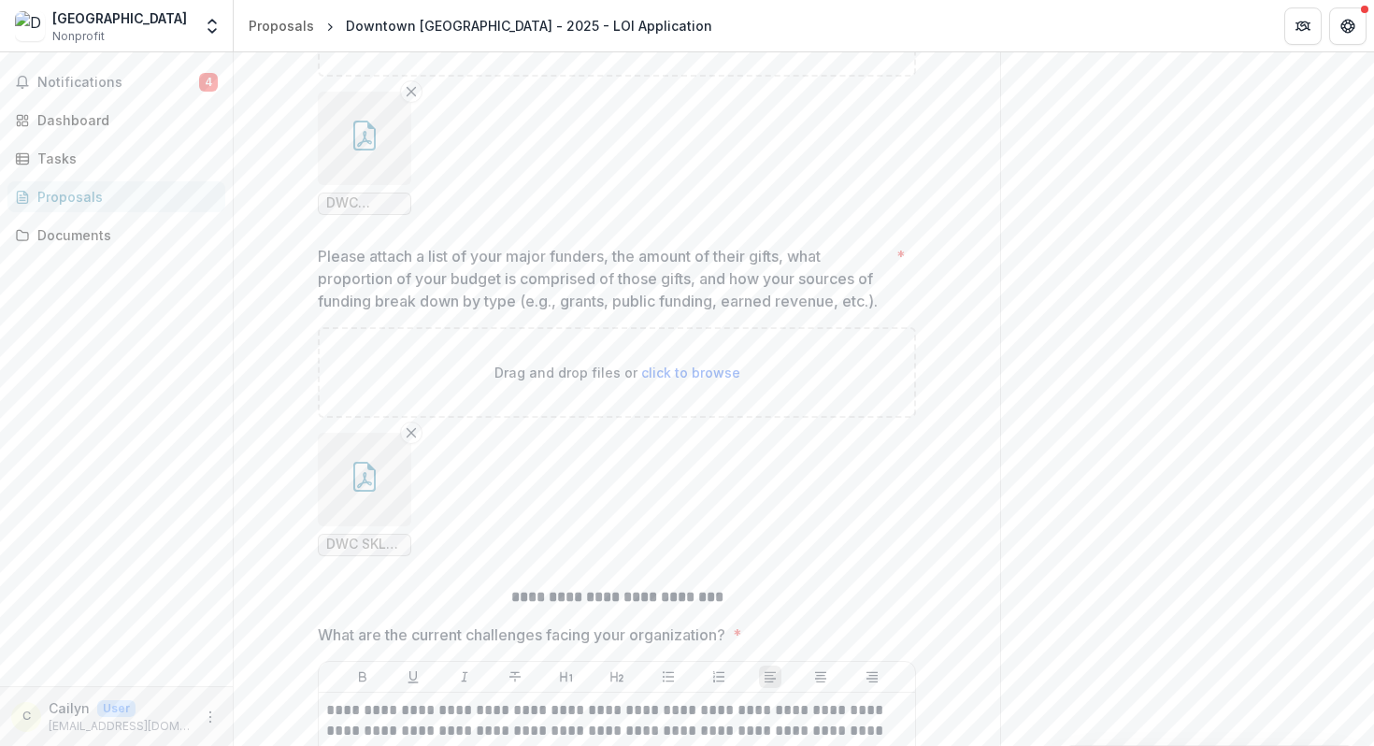
scroll to position [28543, 0]
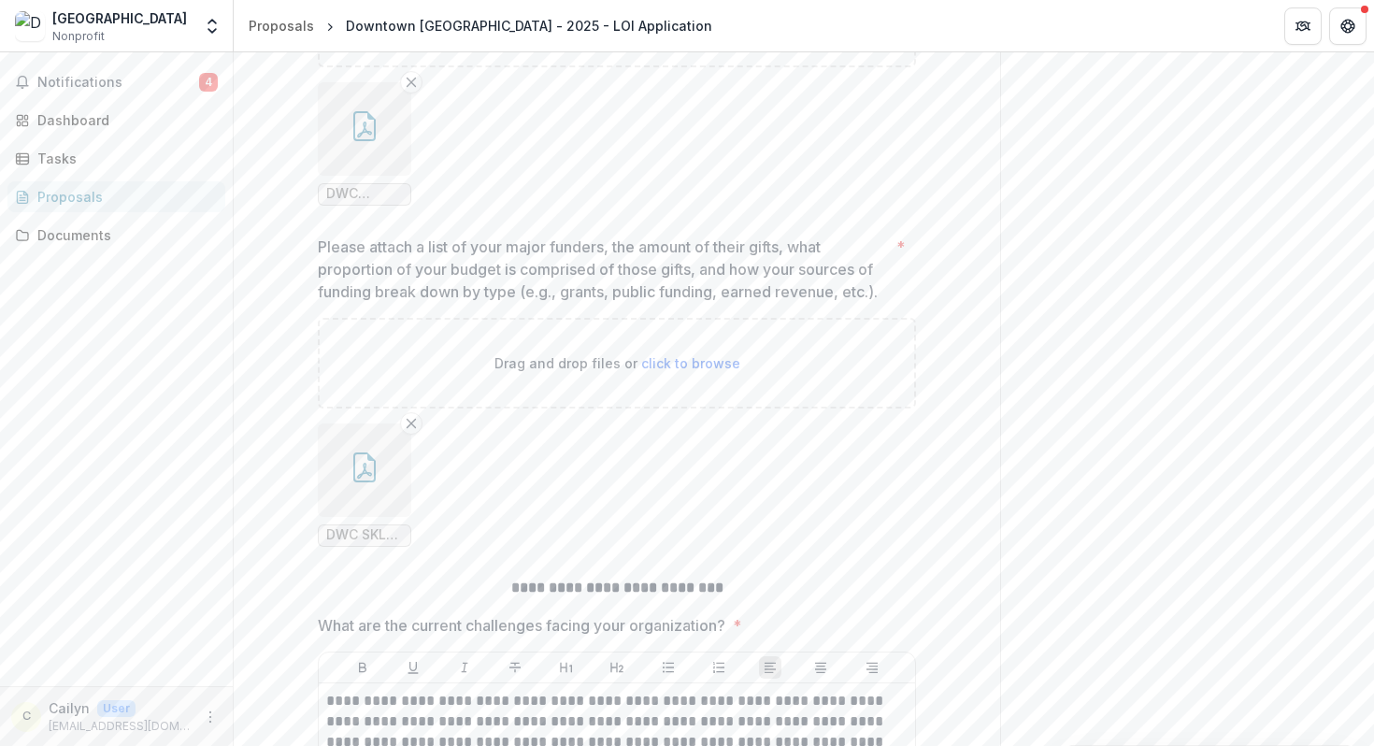
click at [384, 517] on button "button" at bounding box center [364, 469] width 93 height 93
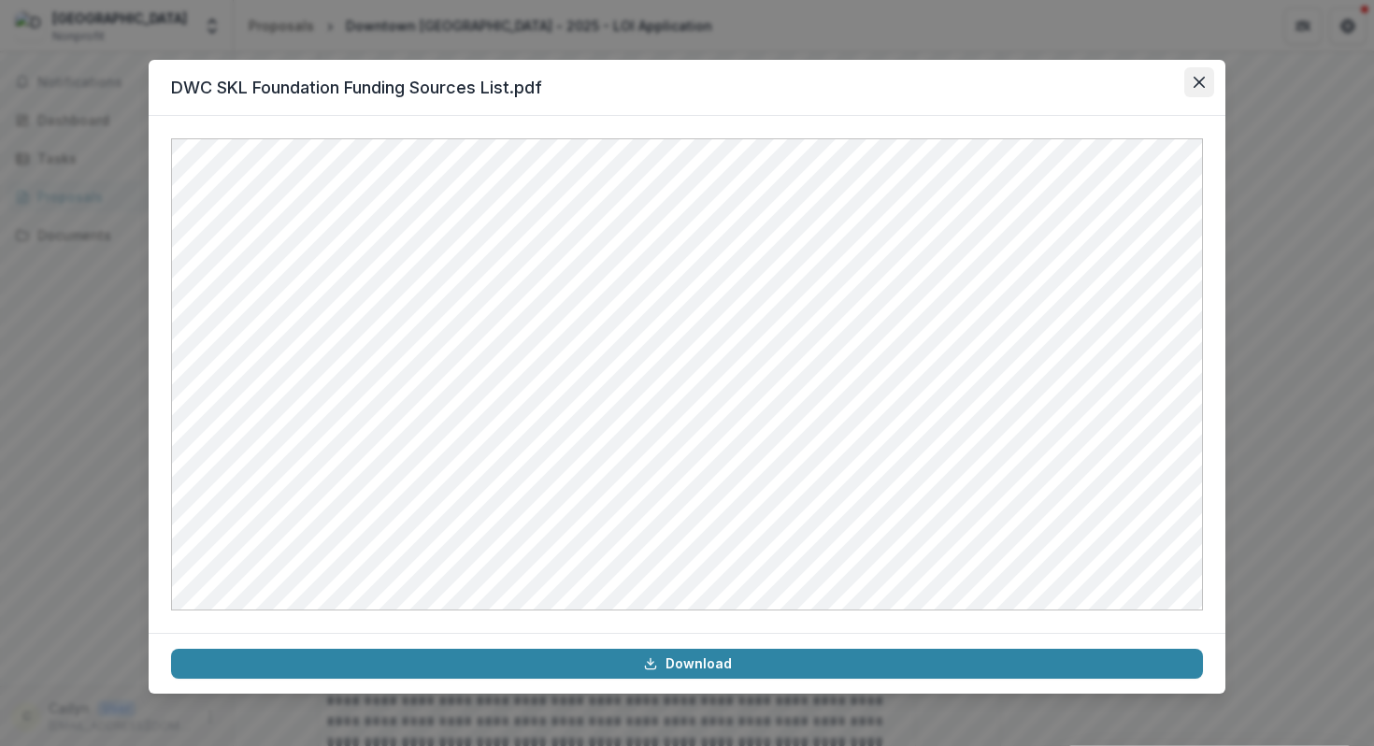
click at [1196, 79] on icon "Close" at bounding box center [1199, 82] width 11 height 11
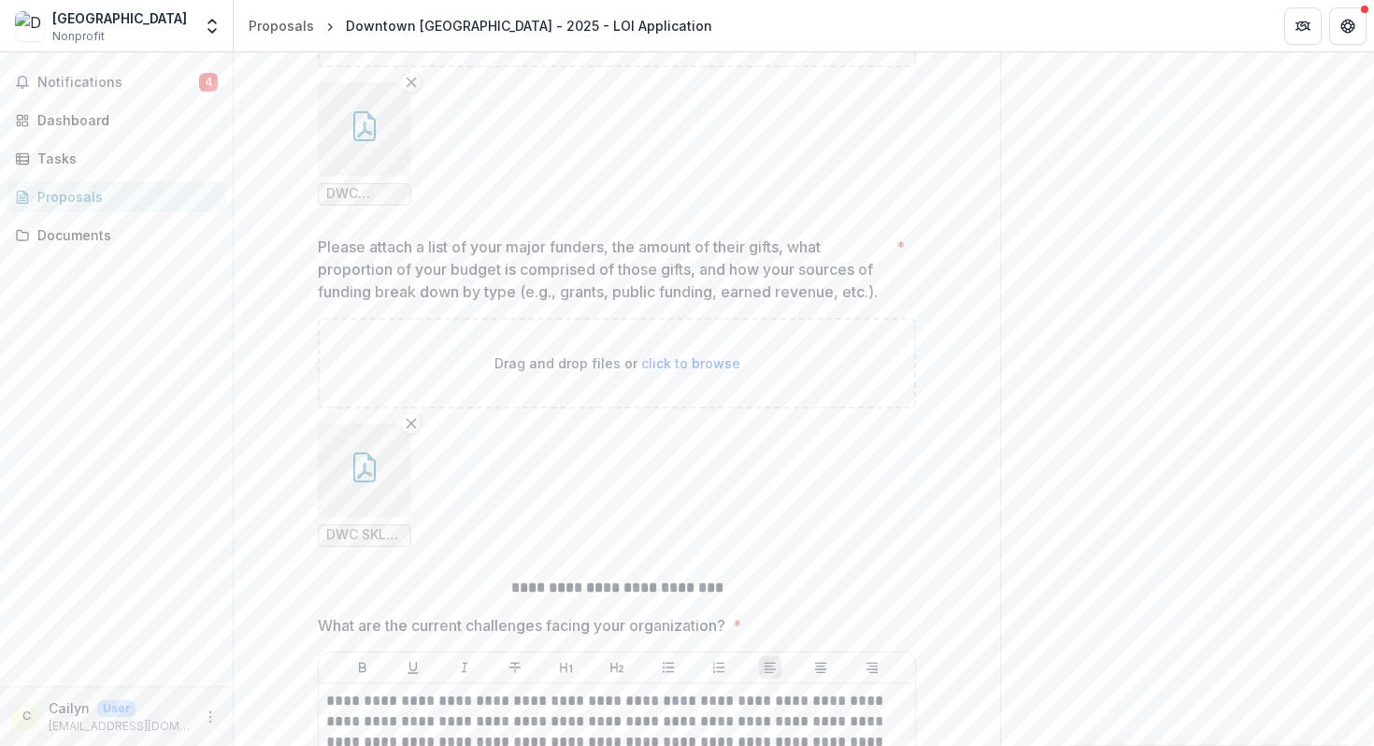
scroll to position [28352, 0]
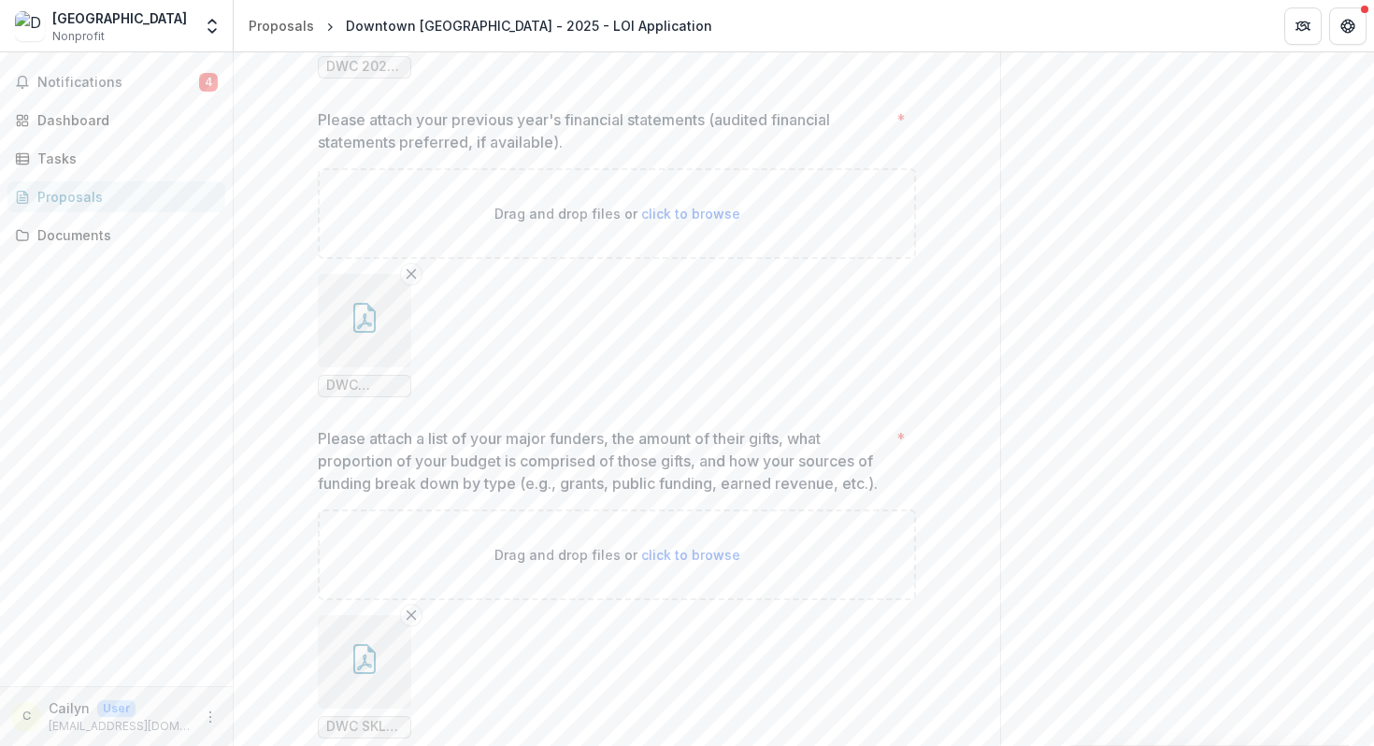
click at [350, 333] on icon "button" at bounding box center [365, 318] width 30 height 30
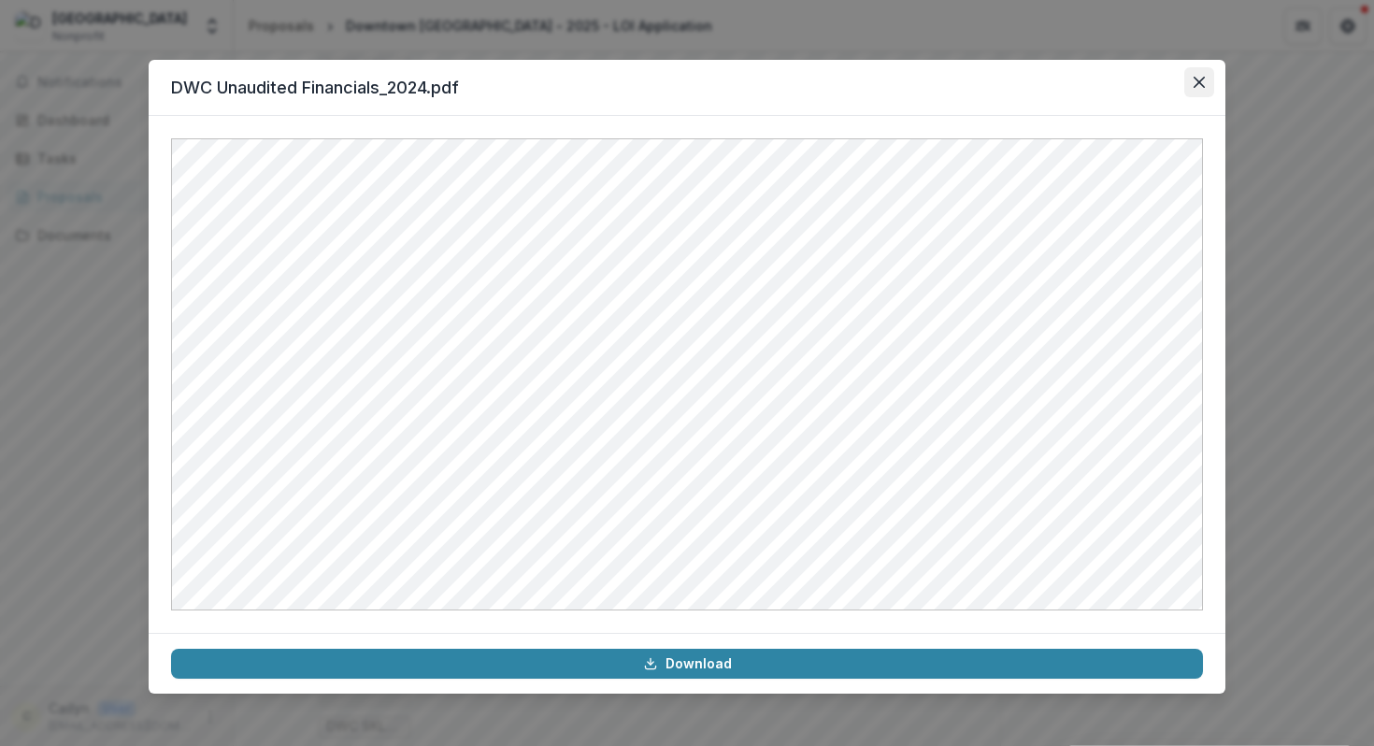
click at [1198, 79] on icon "Close" at bounding box center [1199, 82] width 11 height 11
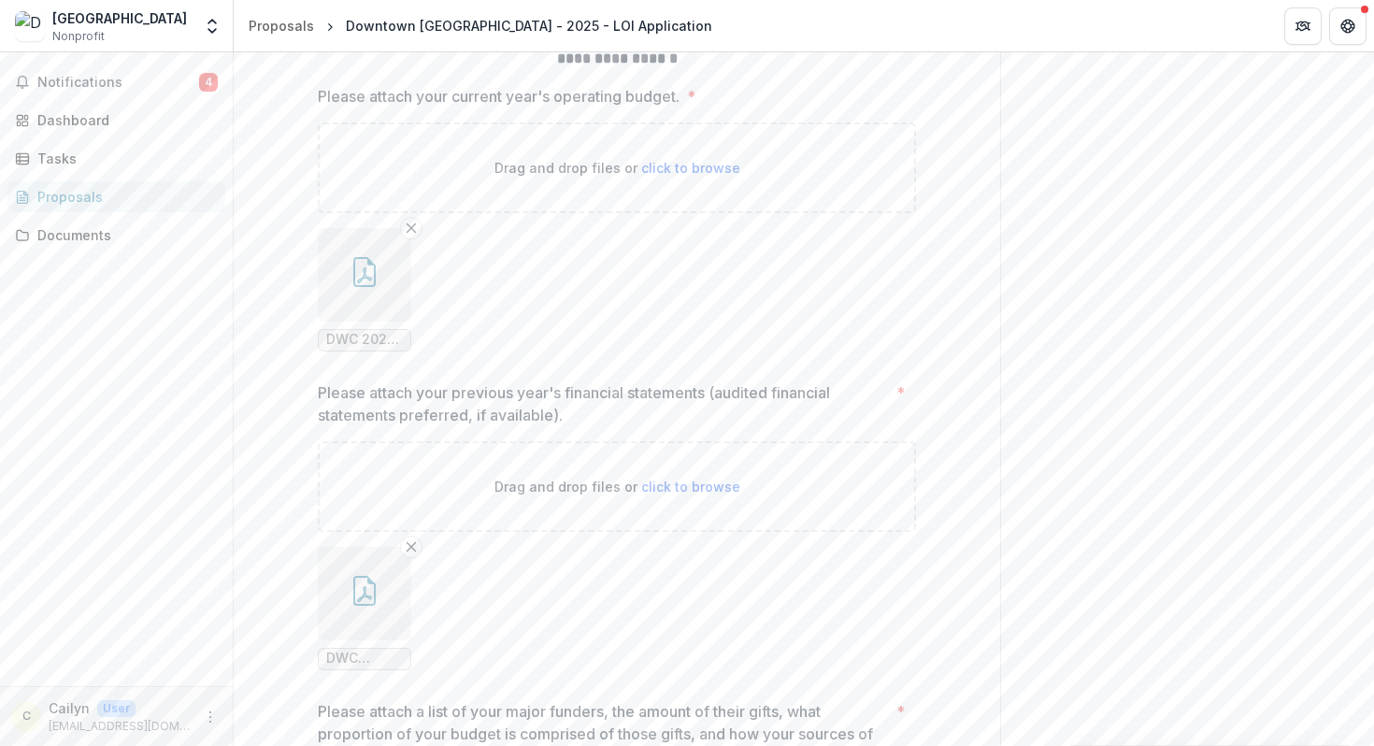
scroll to position [27986, 0]
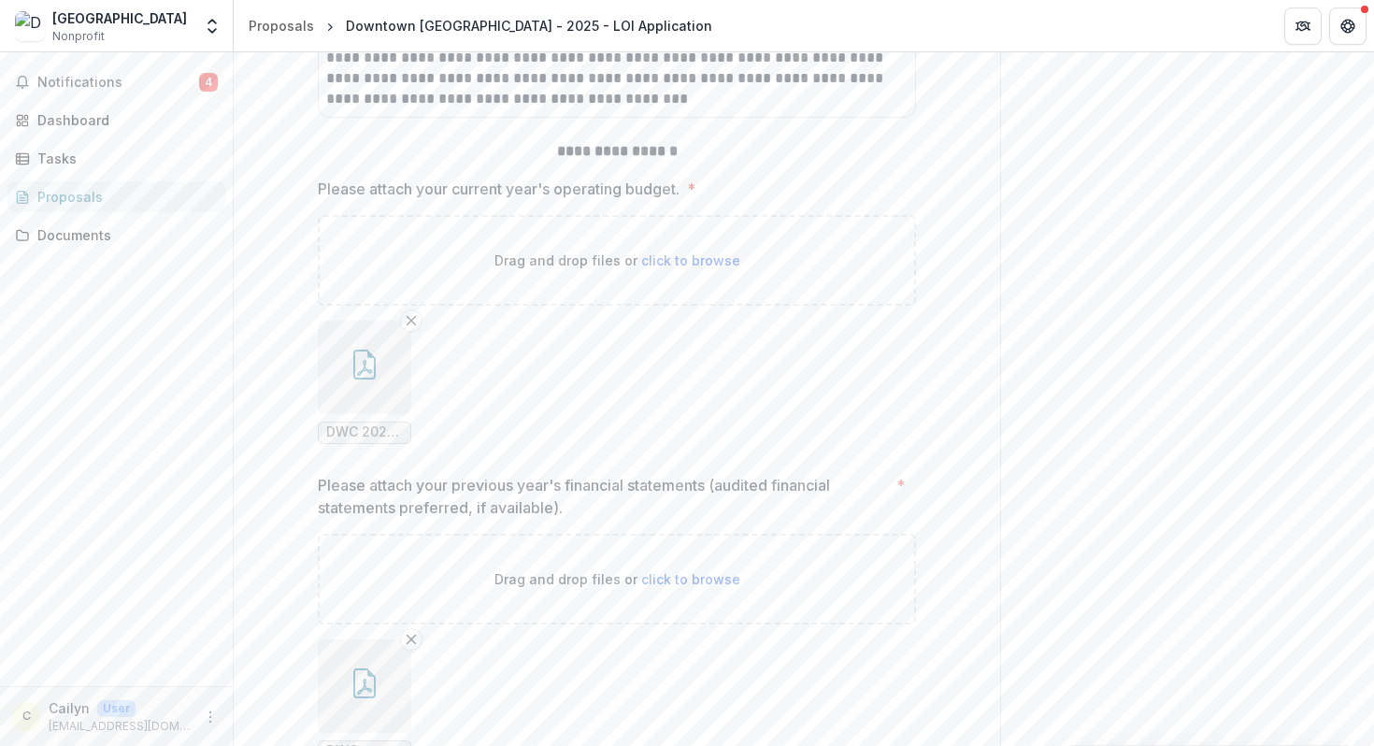
click at [368, 380] on icon "button" at bounding box center [365, 365] width 30 height 30
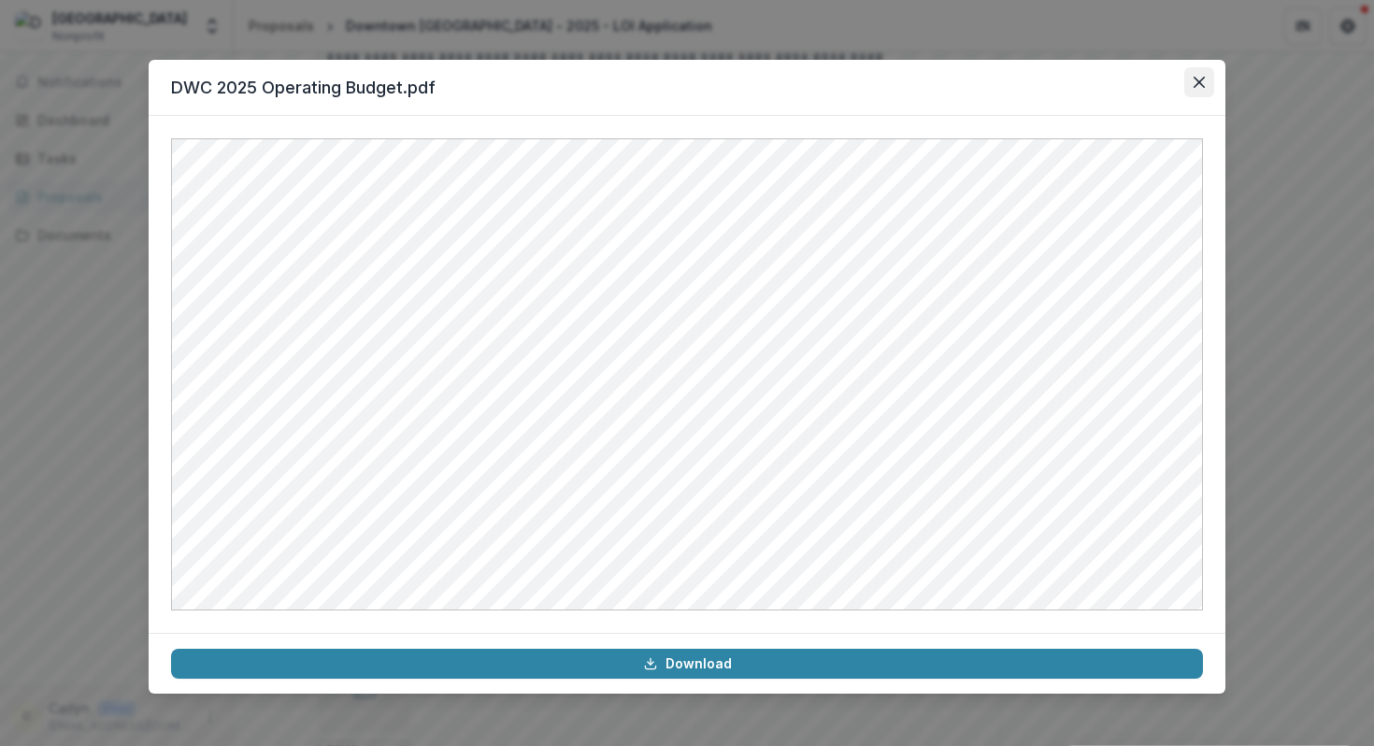
click at [1206, 83] on button "Close" at bounding box center [1199, 82] width 30 height 30
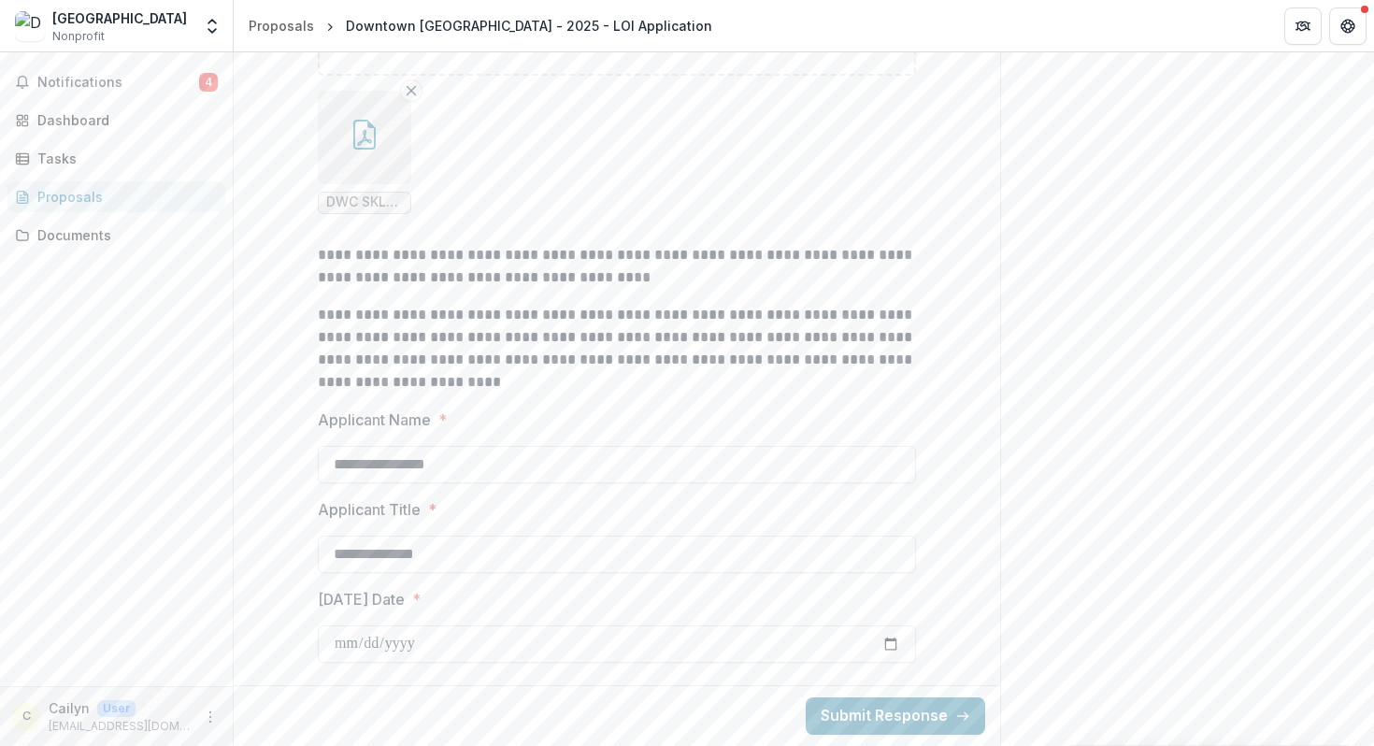
scroll to position [35678, 0]
drag, startPoint x: 881, startPoint y: 711, endPoint x: 1006, endPoint y: 507, distance: 240.0
click at [926, 719] on button "Submit Response" at bounding box center [895, 715] width 179 height 37
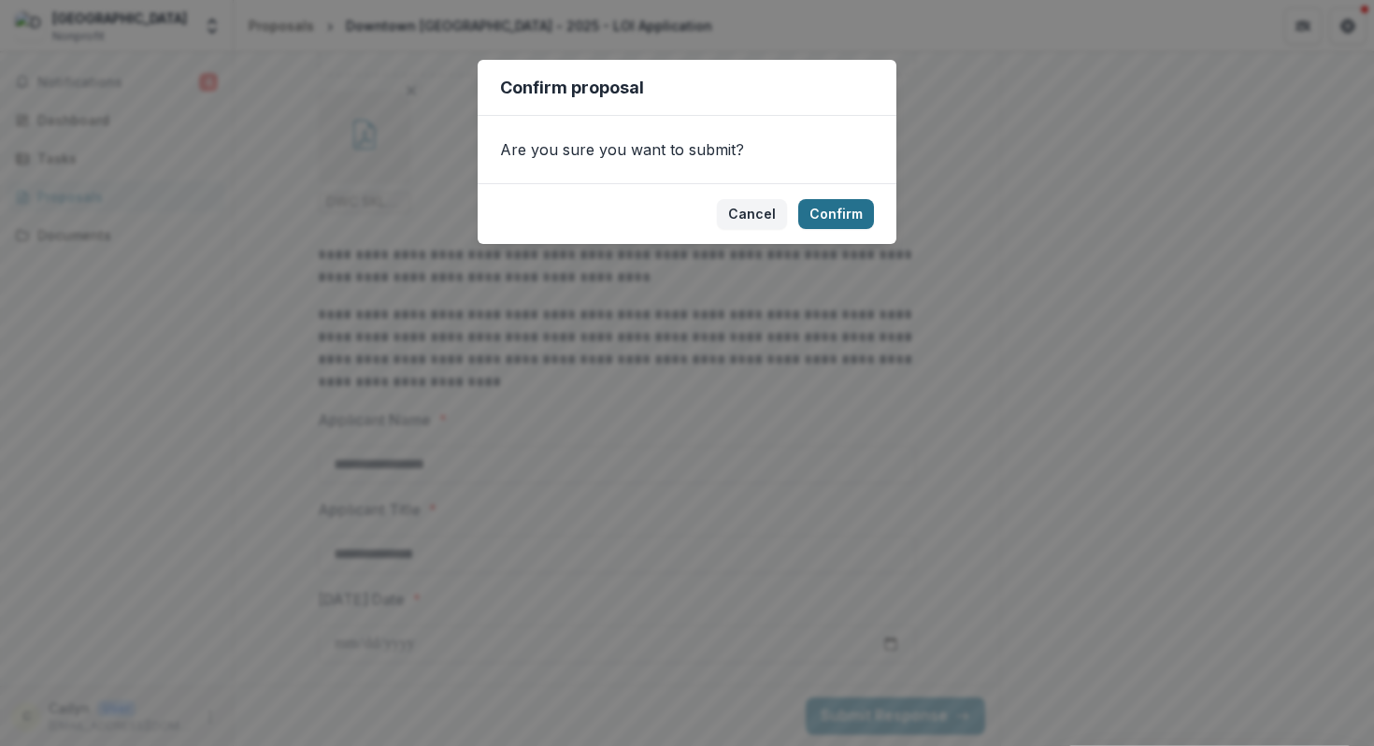
click at [844, 213] on button "Confirm" at bounding box center [836, 214] width 76 height 30
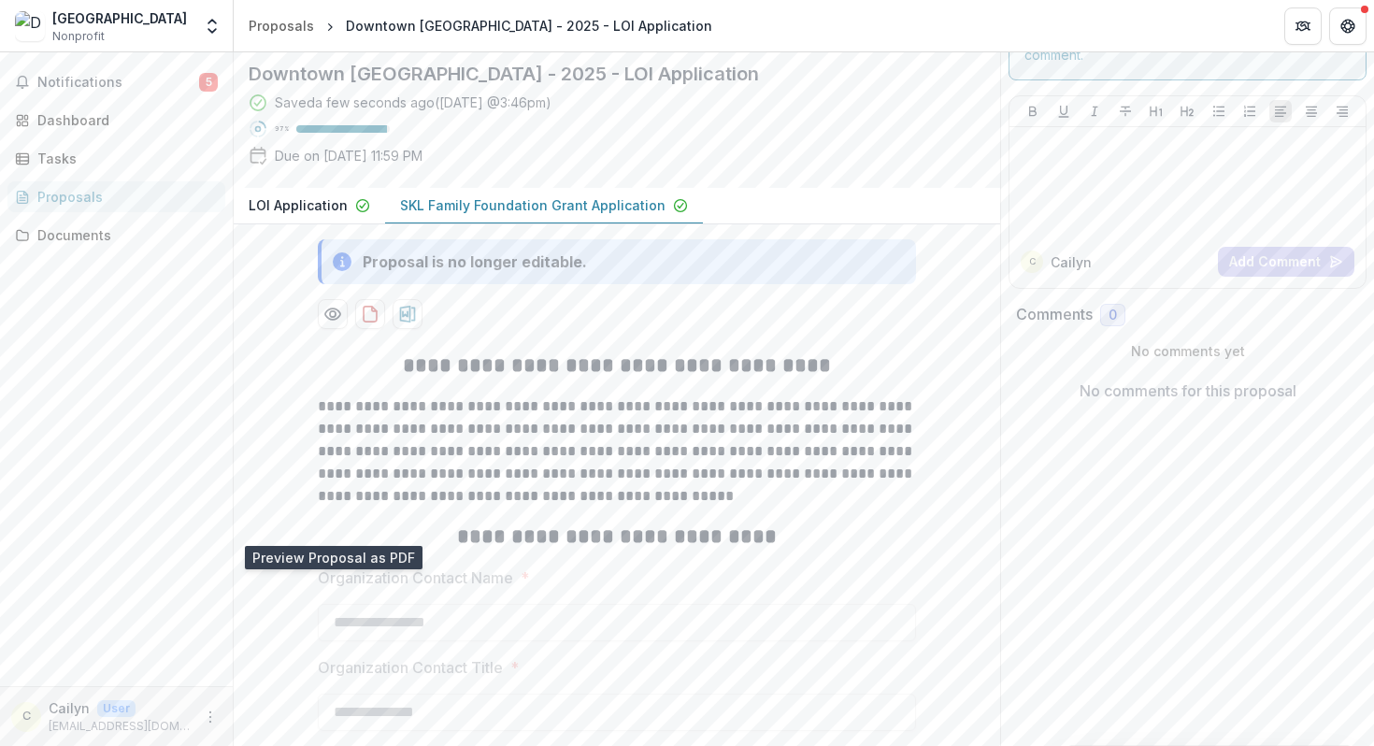
scroll to position [0, 0]
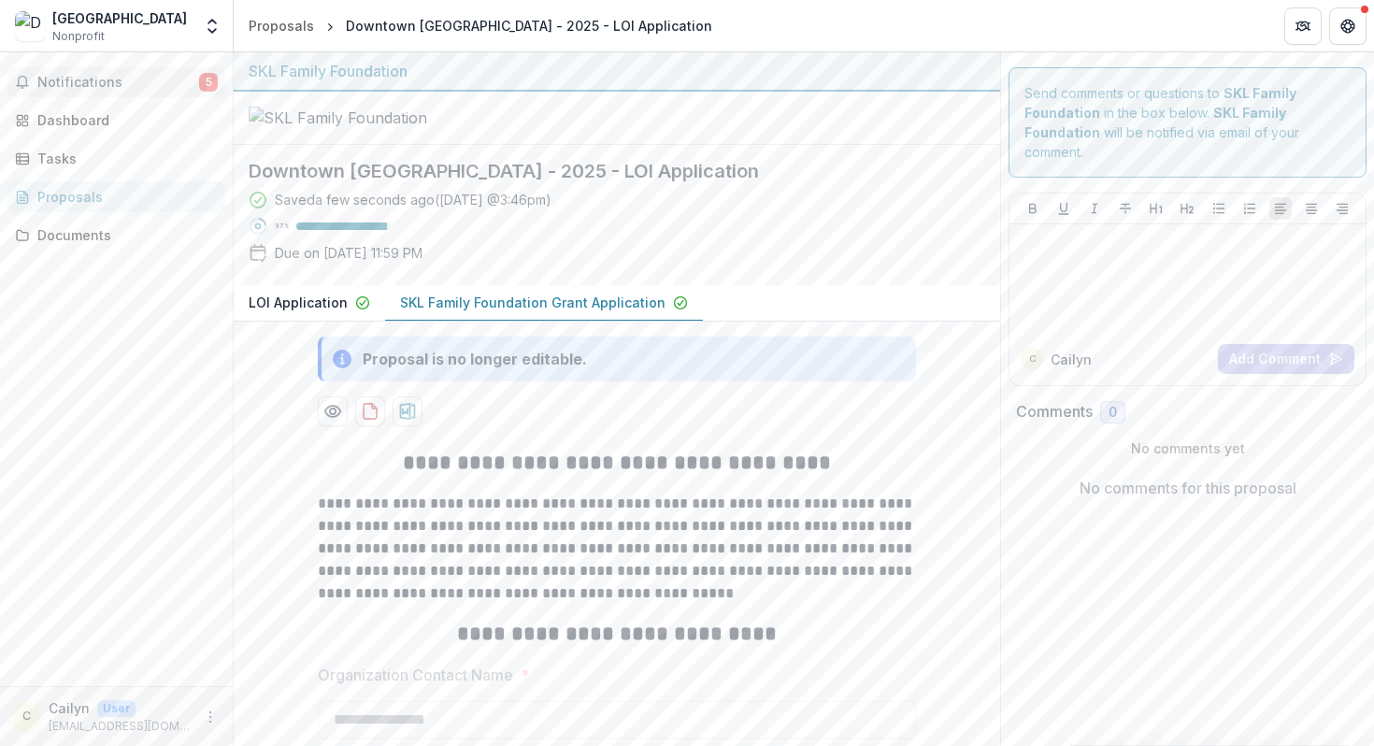
click at [136, 91] on button "Notifications 5" at bounding box center [116, 82] width 218 height 30
click at [707, 259] on div "Downtown Women's Center - 2025 - LOI Application Saved a minute ago ( [DATE] @ …" at bounding box center [602, 215] width 737 height 140
click at [364, 421] on icon "download-proposal" at bounding box center [370, 411] width 19 height 19
click at [210, 719] on icon "More" at bounding box center [210, 717] width 15 height 15
click at [268, 706] on button "Logout" at bounding box center [334, 708] width 200 height 31
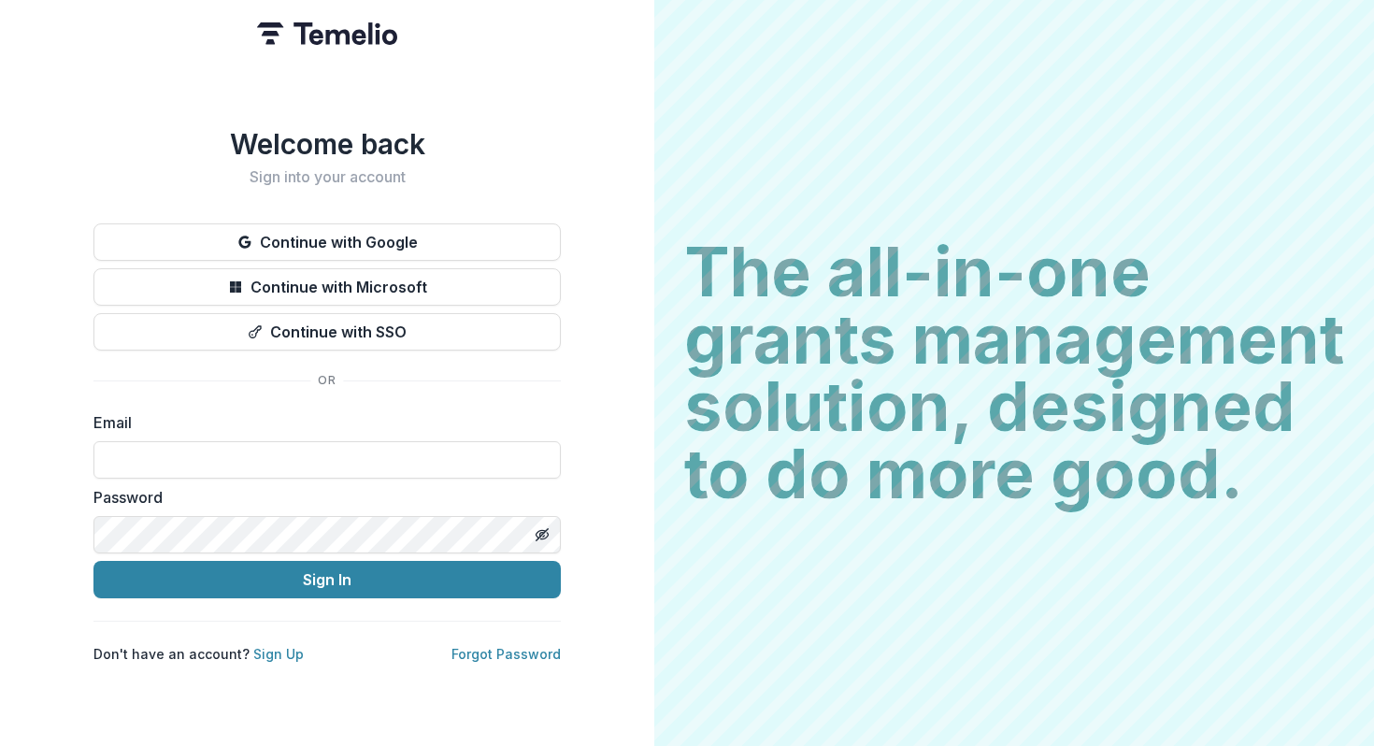
type input "**********"
